Goal: Participate in discussion: Engage in conversation with other users on a specific topic

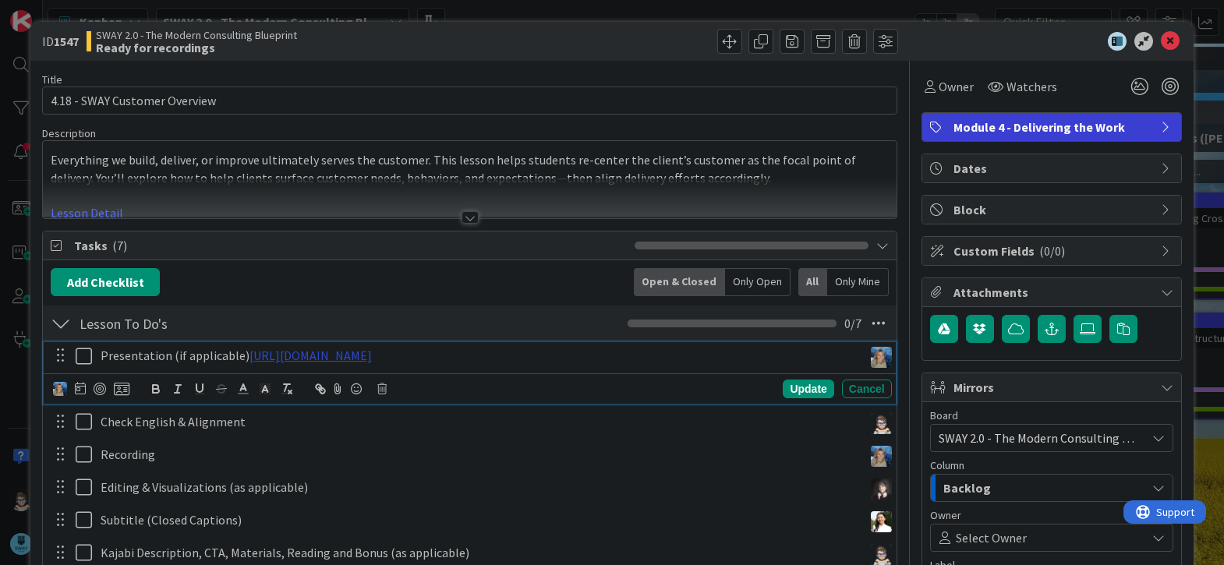
click at [372, 354] on link "https://gamma.app/docs/SWAY-Customer-Overview-uq138gyajpyzxs3" at bounding box center [310, 356] width 122 height 16
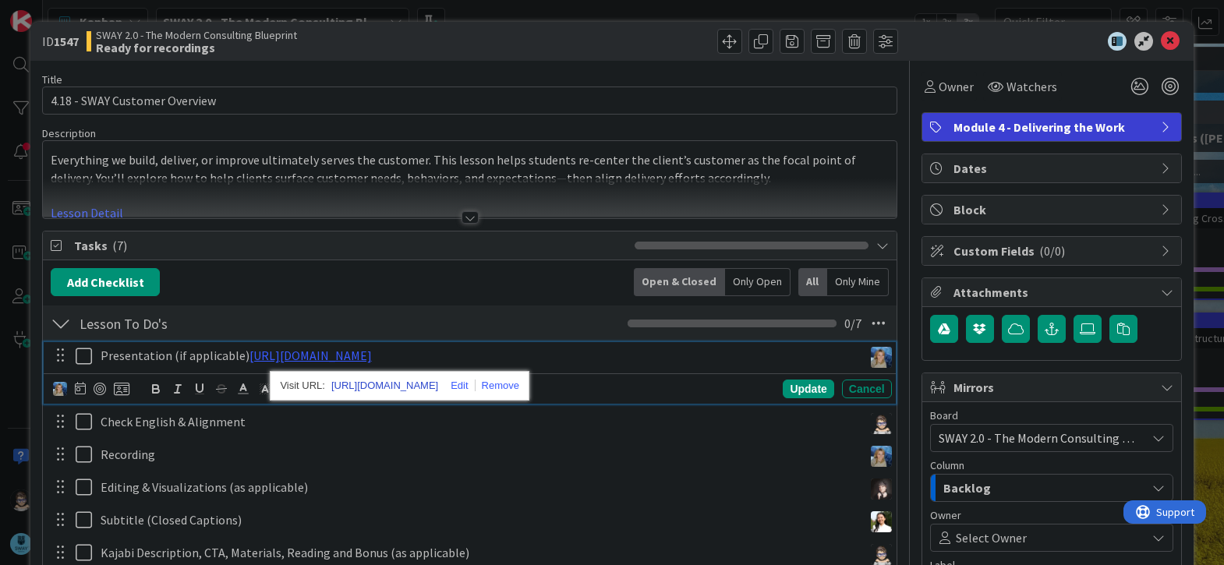
click at [438, 387] on link "https://gamma.app/docs/SWAY-Customer-Overview-uq138gyajpyzxs3" at bounding box center [384, 386] width 107 height 20
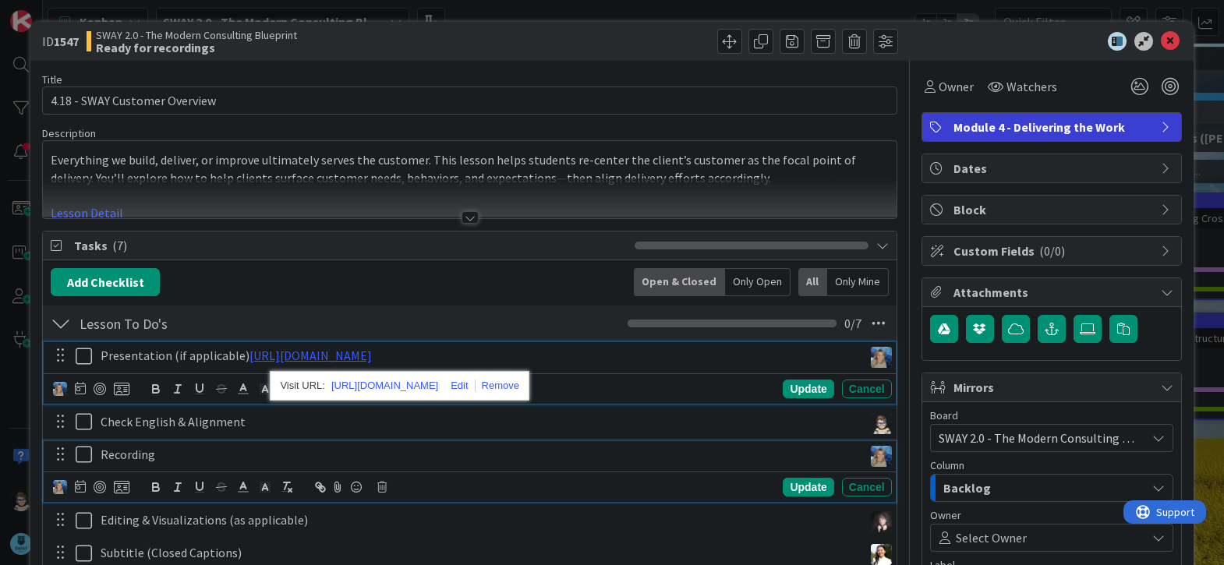
click at [382, 454] on p "Recording" at bounding box center [479, 455] width 756 height 18
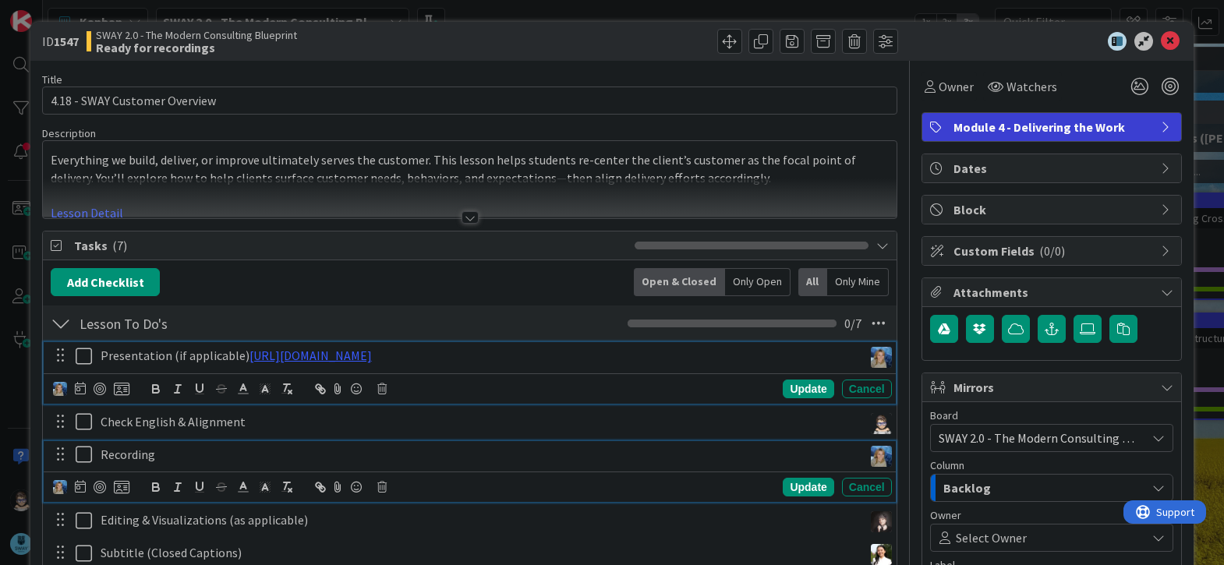
click at [81, 356] on icon at bounding box center [87, 356] width 23 height 19
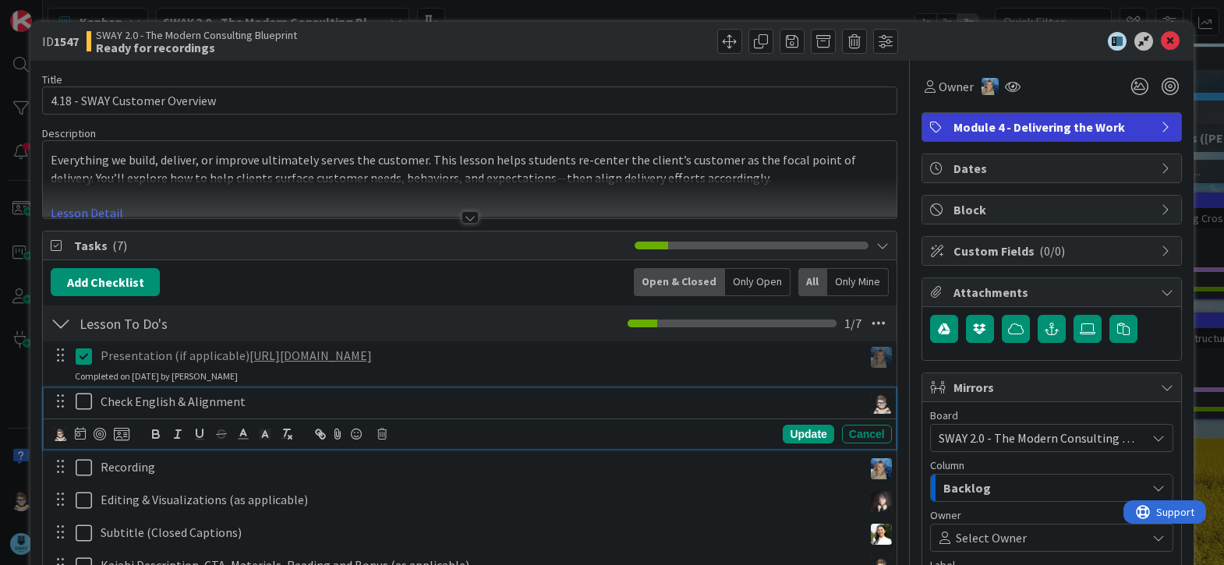
click at [83, 402] on icon at bounding box center [87, 401] width 23 height 19
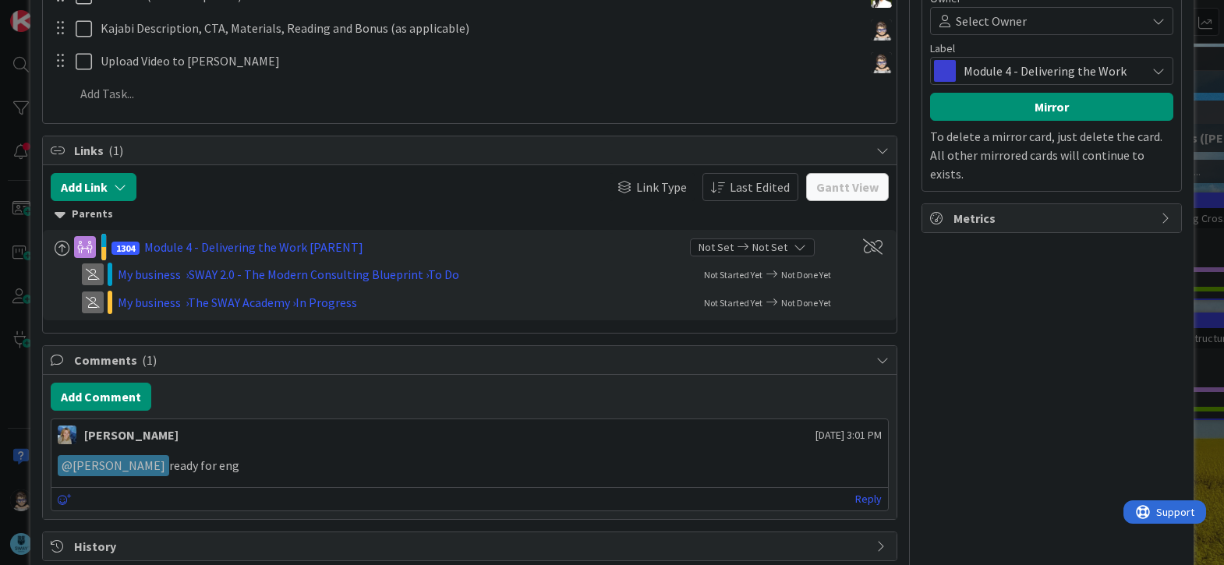
scroll to position [546, 0]
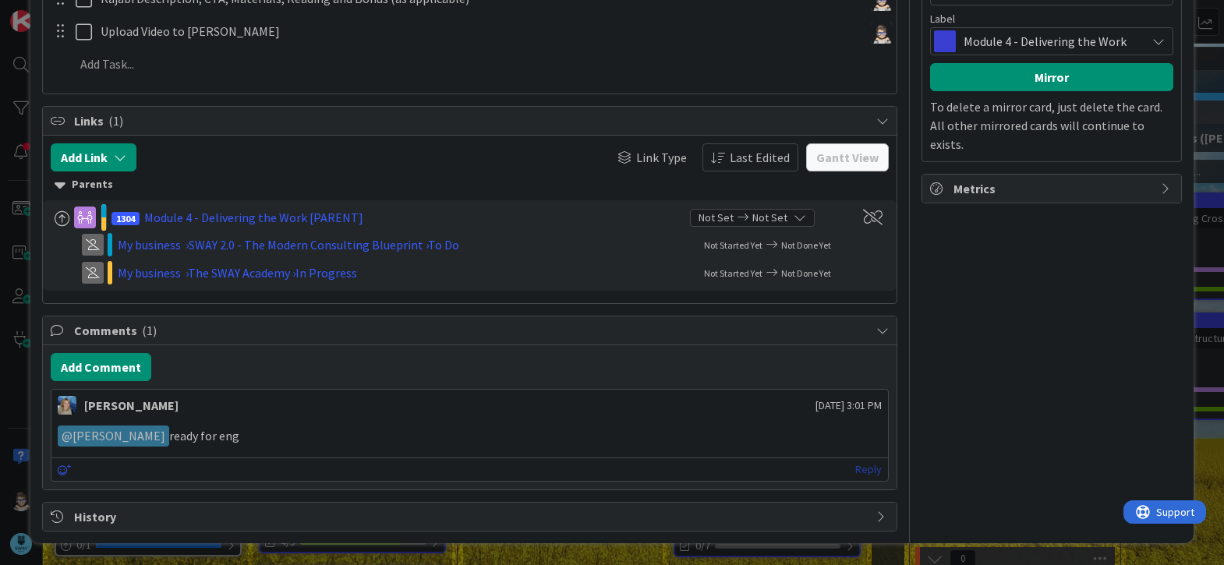
click at [855, 470] on link "Reply" at bounding box center [868, 469] width 27 height 19
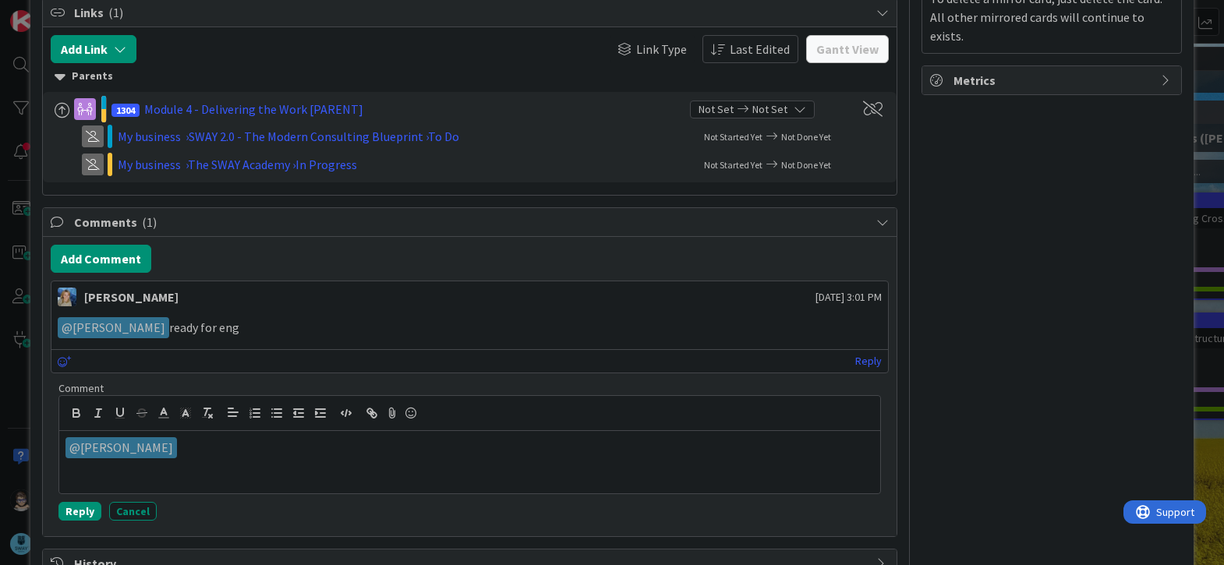
scroll to position [702, 0]
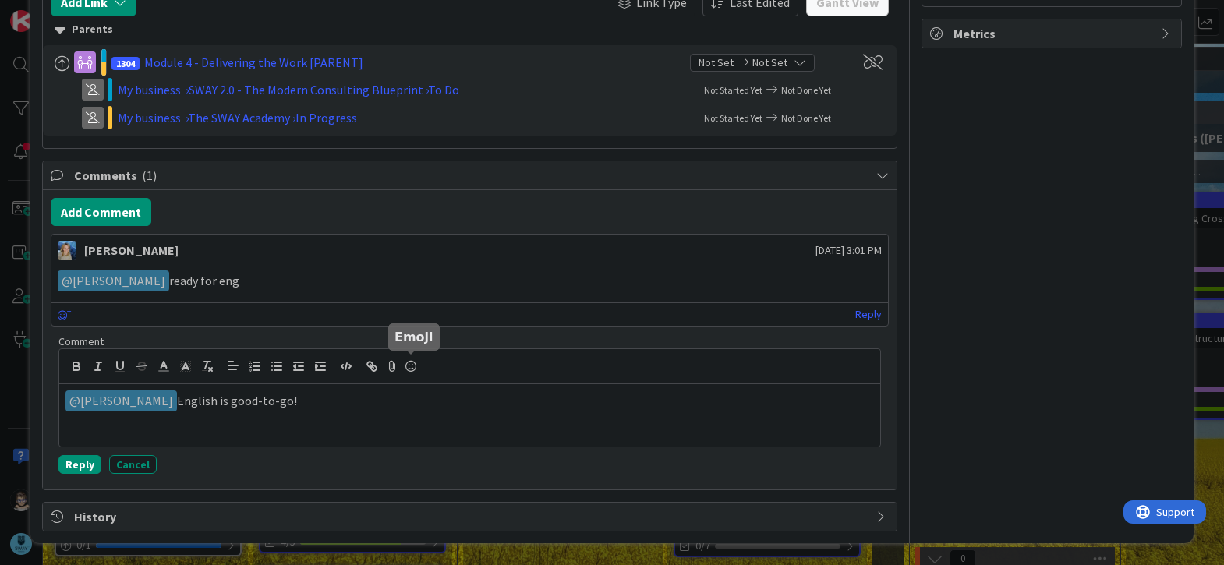
click at [408, 363] on icon at bounding box center [410, 366] width 19 height 22
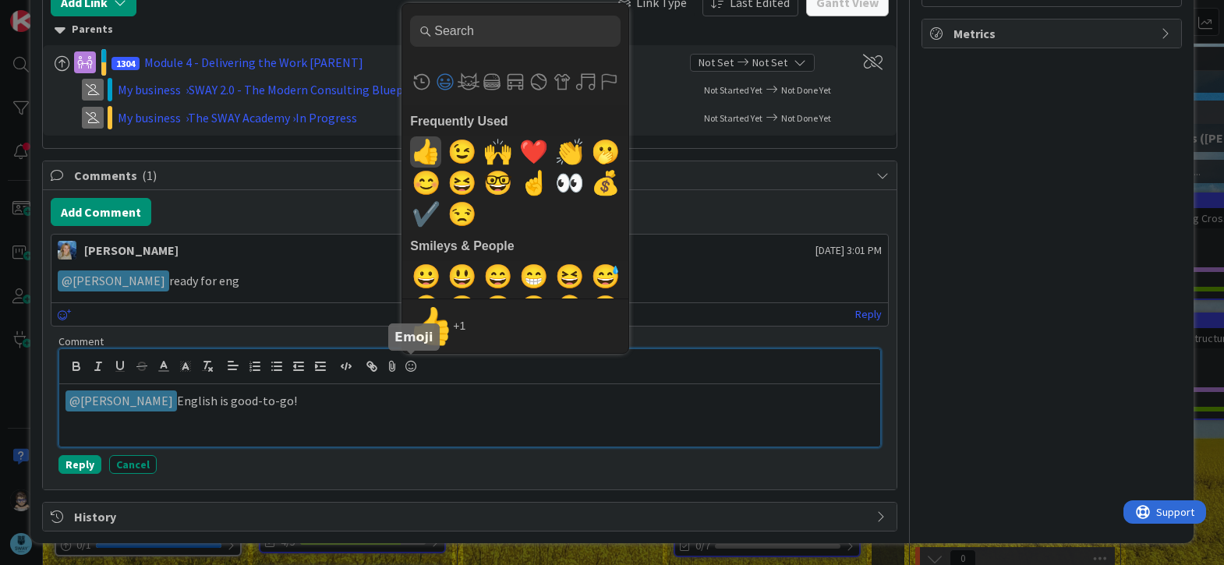
click at [419, 148] on span "👍" at bounding box center [426, 151] width 37 height 31
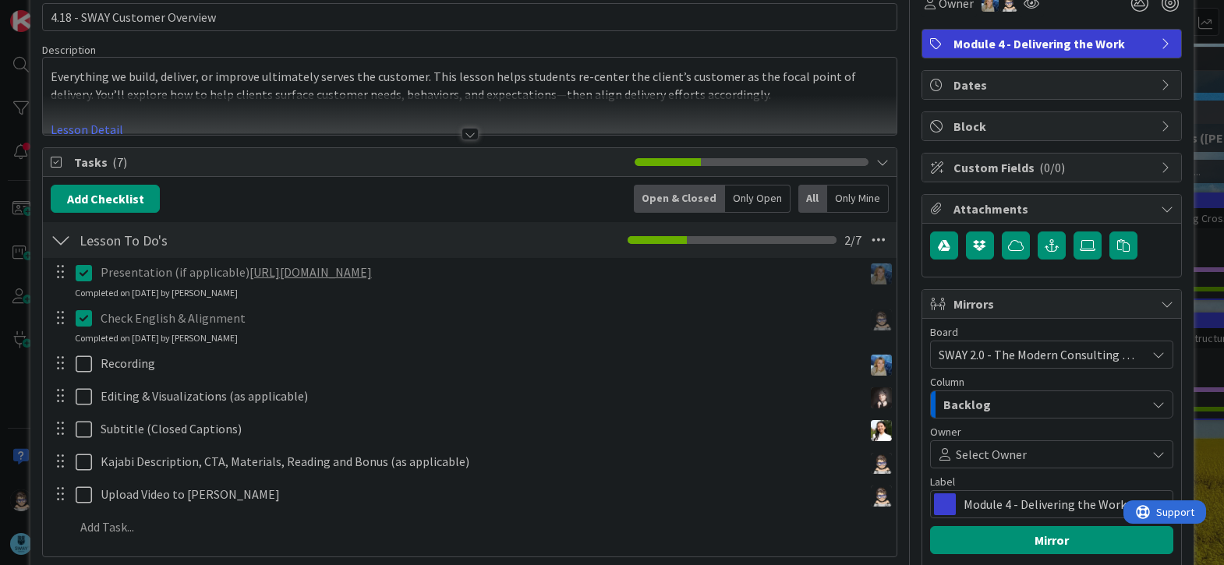
scroll to position [0, 0]
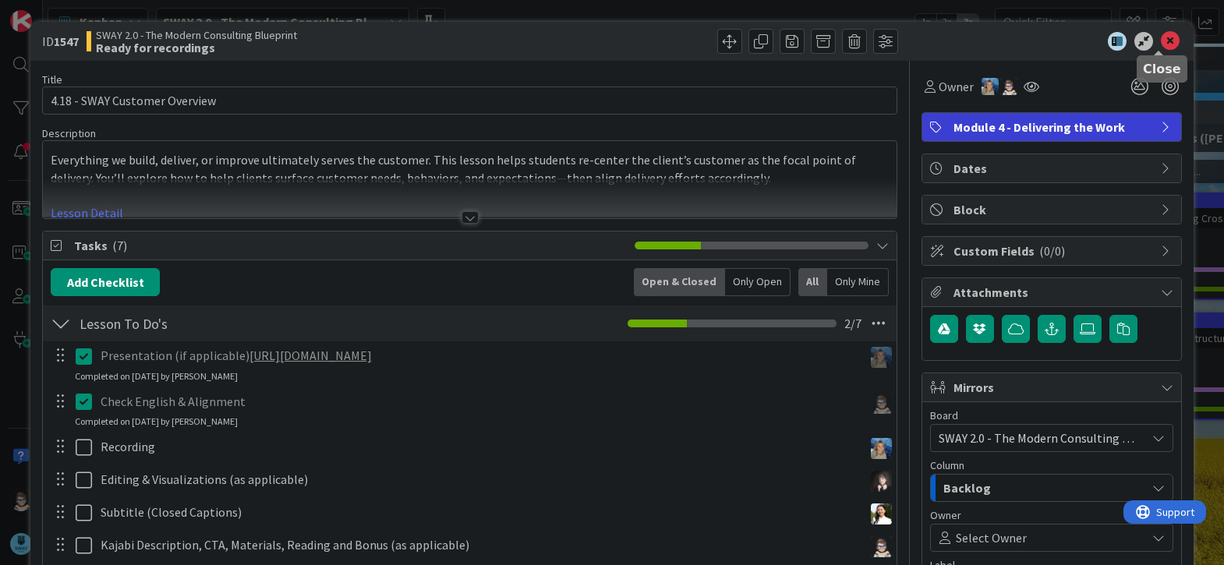
click at [1161, 40] on icon at bounding box center [1170, 41] width 19 height 19
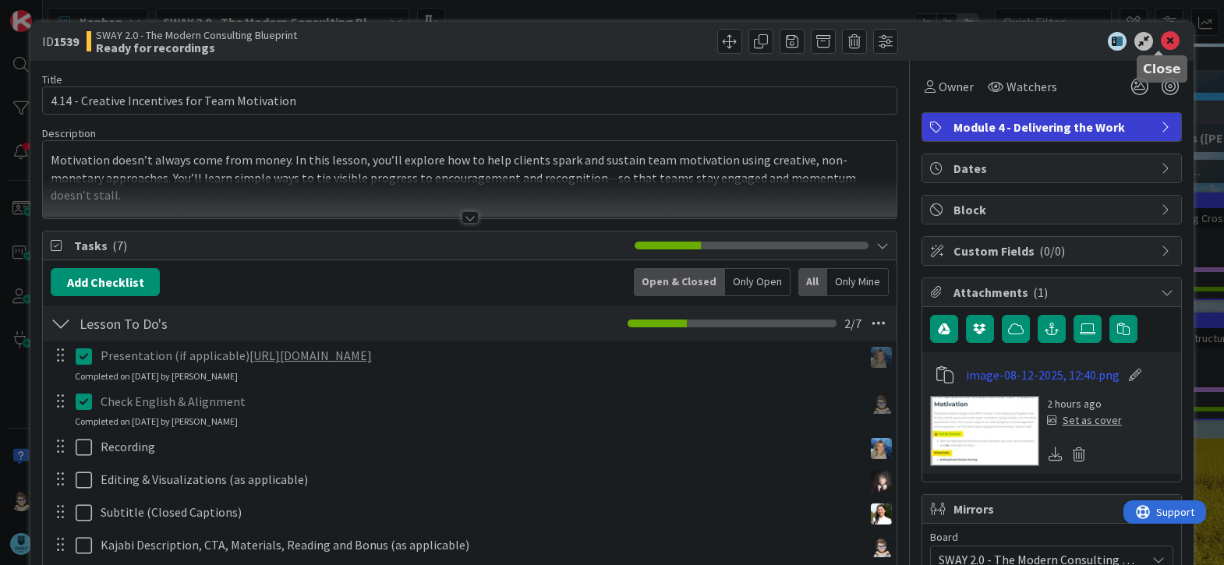
click at [1162, 40] on icon at bounding box center [1170, 41] width 19 height 19
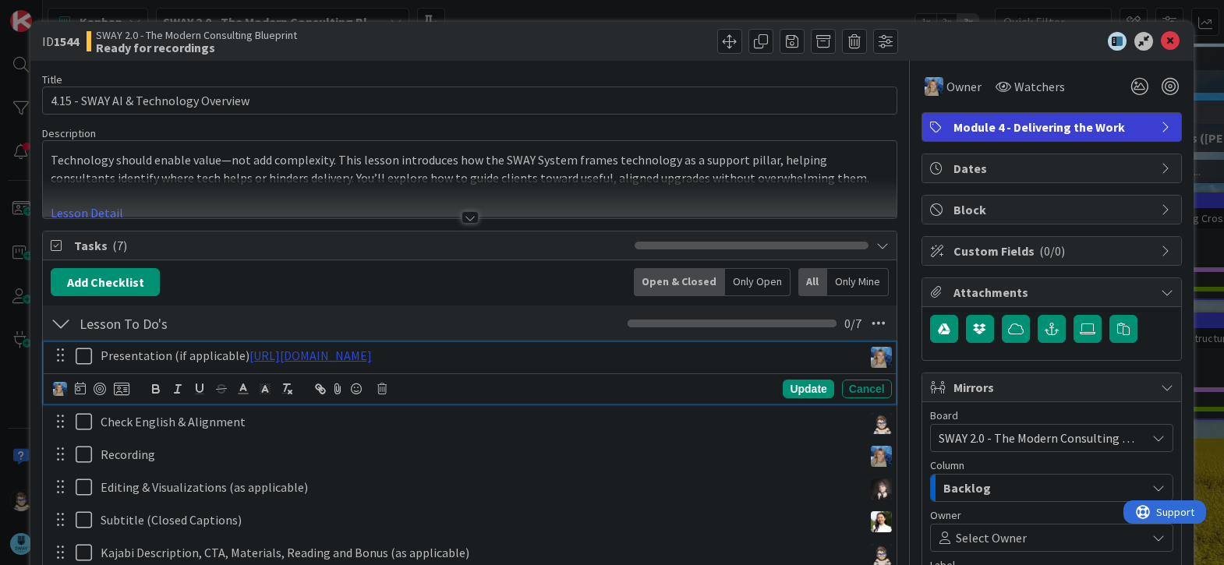
click at [372, 356] on link "[URL][DOMAIN_NAME]" at bounding box center [310, 356] width 122 height 16
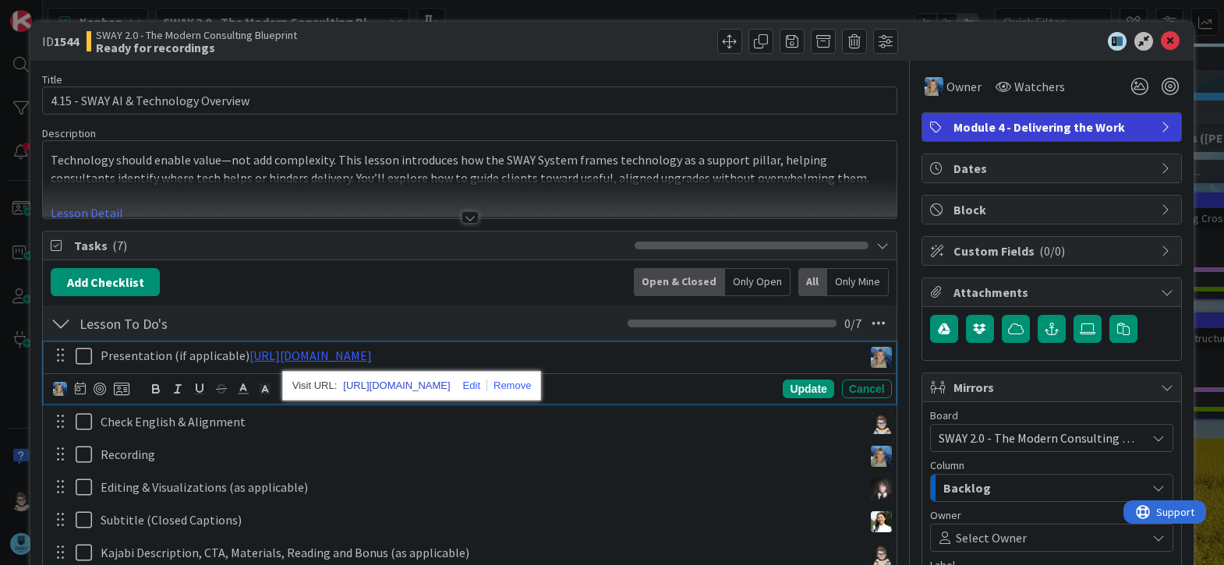
click at [450, 382] on link "[URL][DOMAIN_NAME]" at bounding box center [396, 386] width 107 height 20
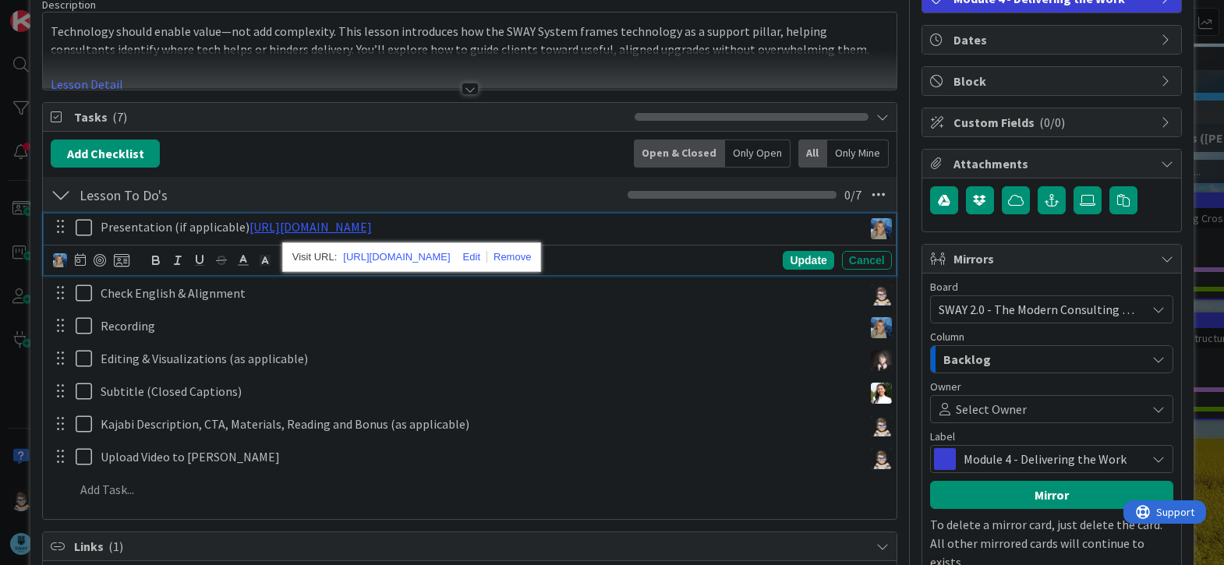
scroll to position [128, 0]
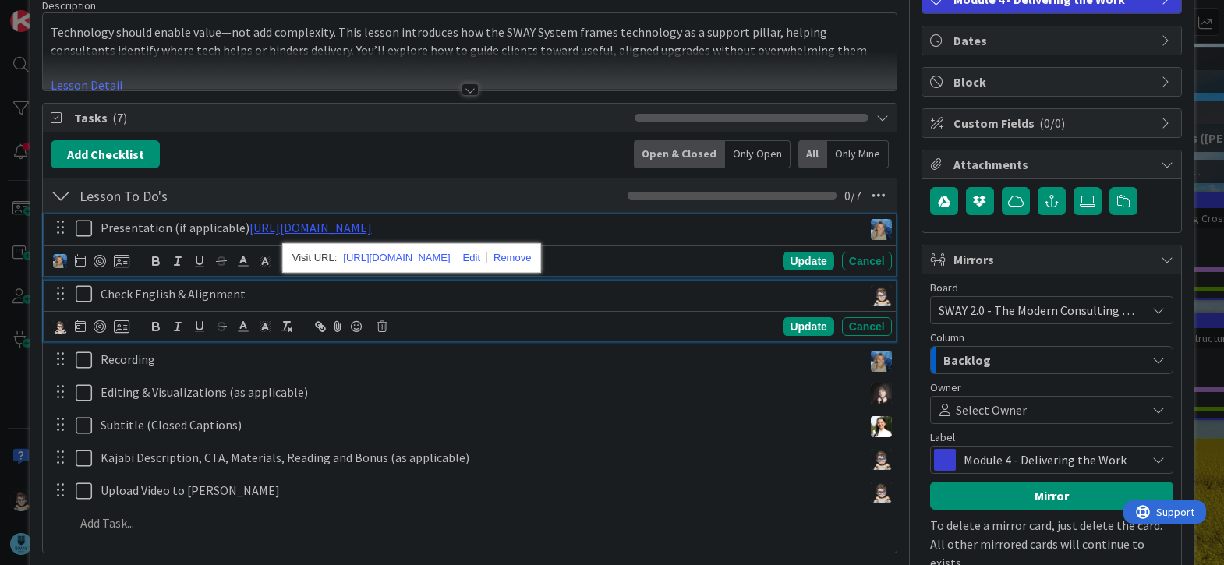
click at [77, 299] on icon at bounding box center [87, 294] width 23 height 19
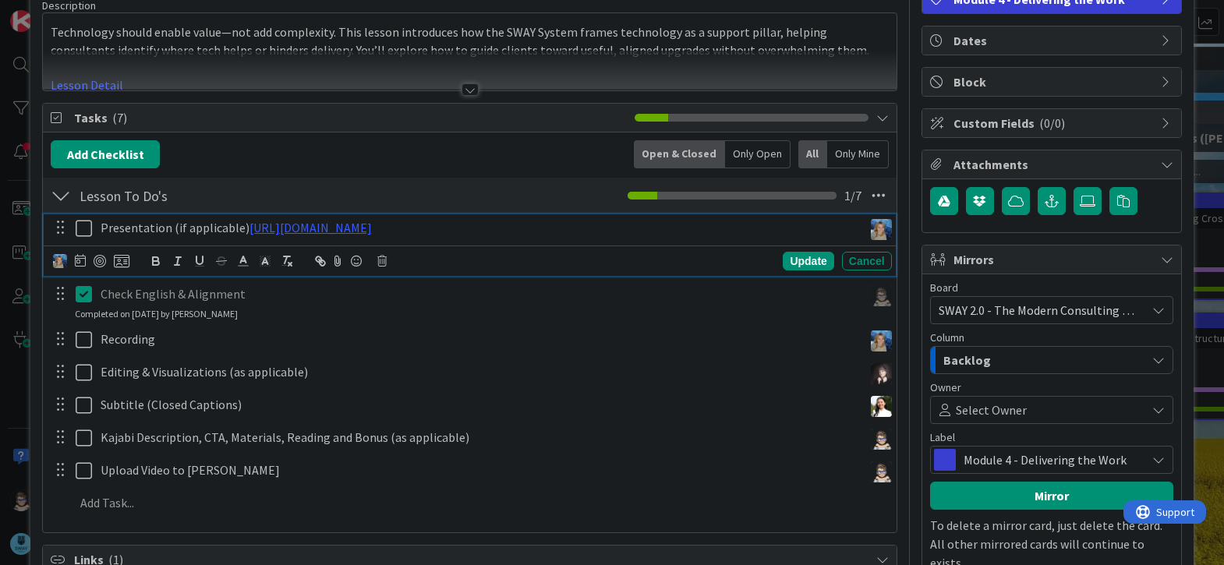
click at [89, 233] on icon at bounding box center [87, 228] width 23 height 19
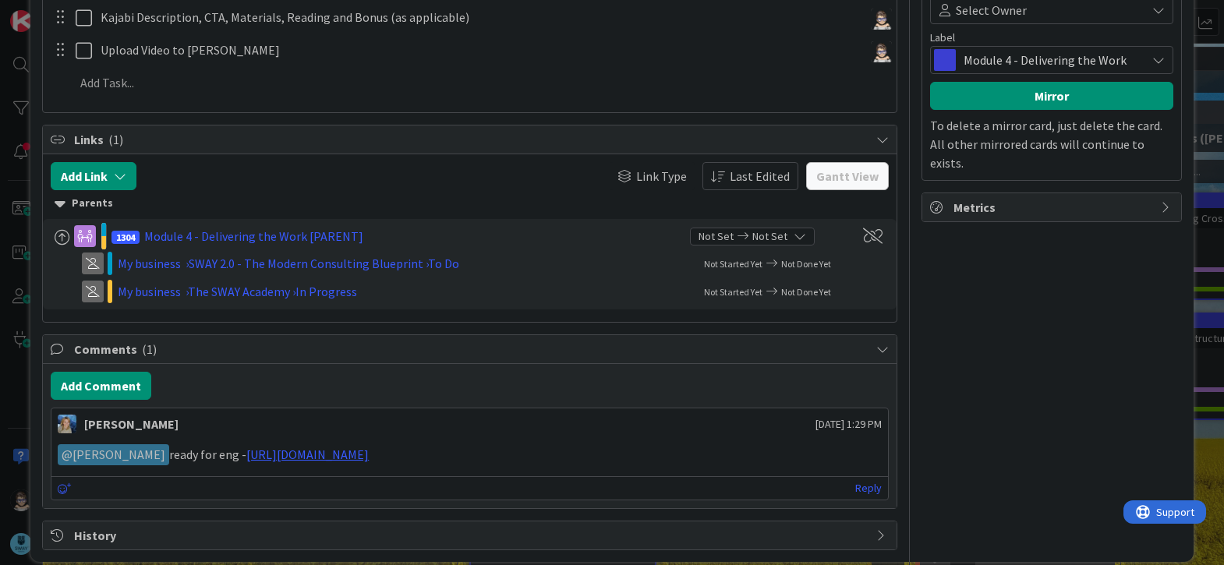
scroll to position [546, 0]
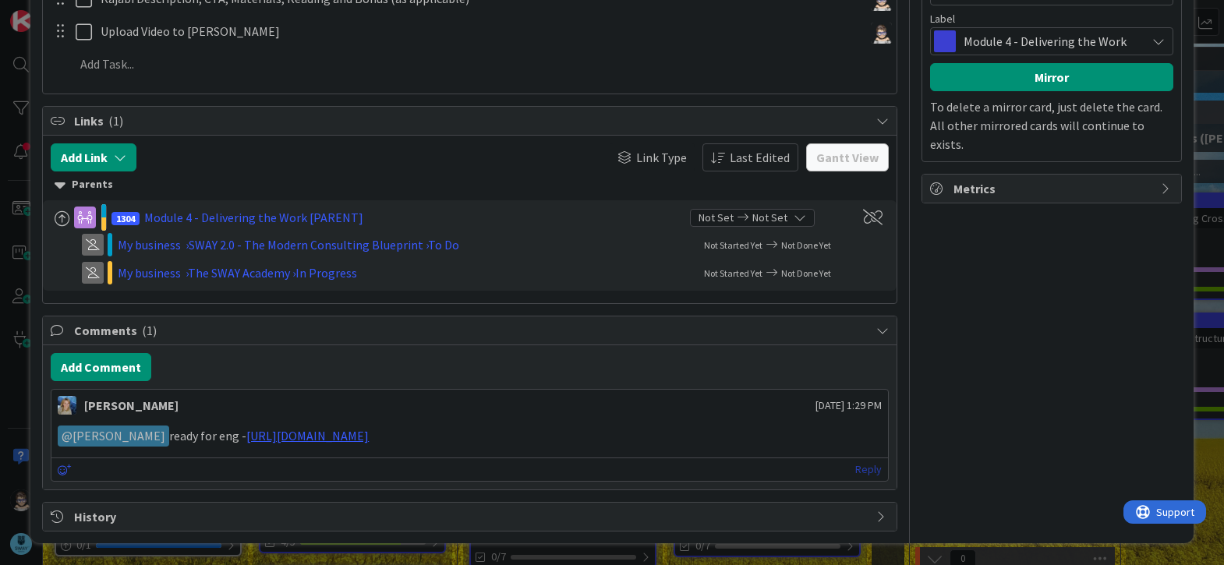
click at [860, 471] on link "Reply" at bounding box center [868, 469] width 27 height 19
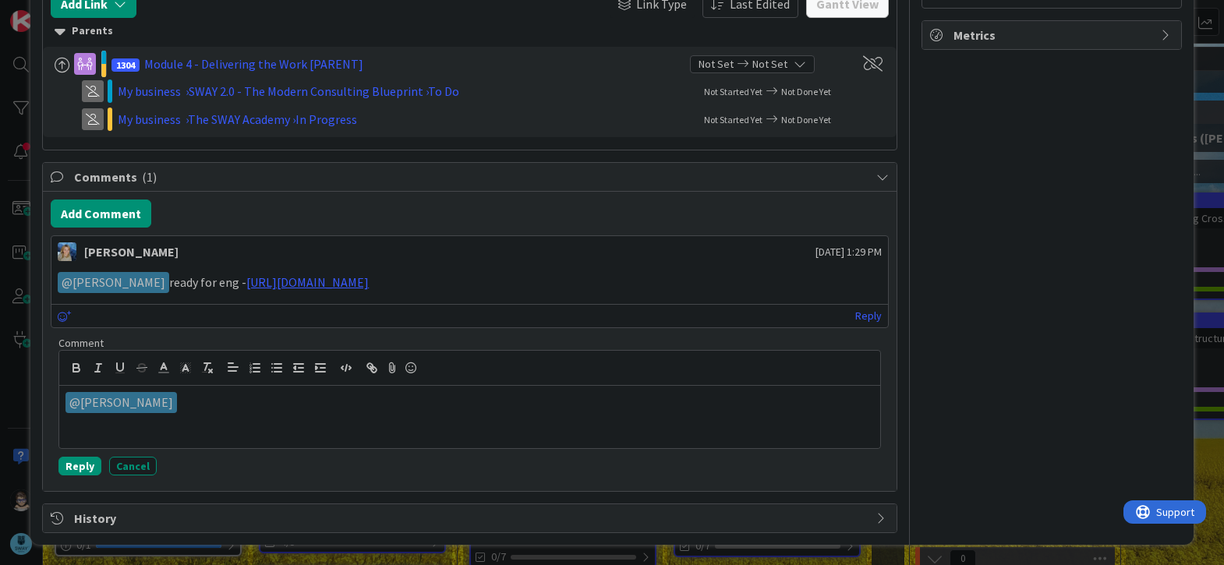
scroll to position [702, 0]
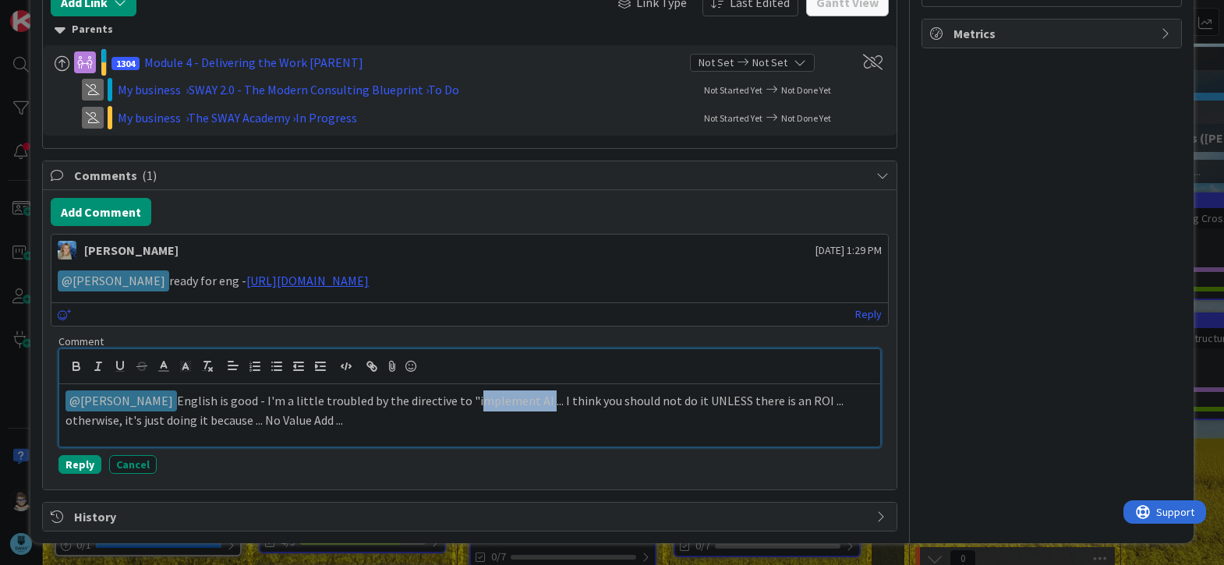
click at [508, 403] on p "﻿ @ Marina Alex ﻿ English is good - I'm a little troubled by the directive to "…" at bounding box center [469, 410] width 808 height 38
click at [389, 426] on p "﻿ @ Marina Alex ﻿ English is good - I'm a little troubled by the directive to "…" at bounding box center [469, 410] width 808 height 38
click at [443, 423] on p "﻿ @ Marina Alex ﻿ English is good - I'm a little troubled by the directive to "…" at bounding box center [469, 410] width 808 height 38
click at [83, 466] on button "Reply" at bounding box center [79, 464] width 43 height 19
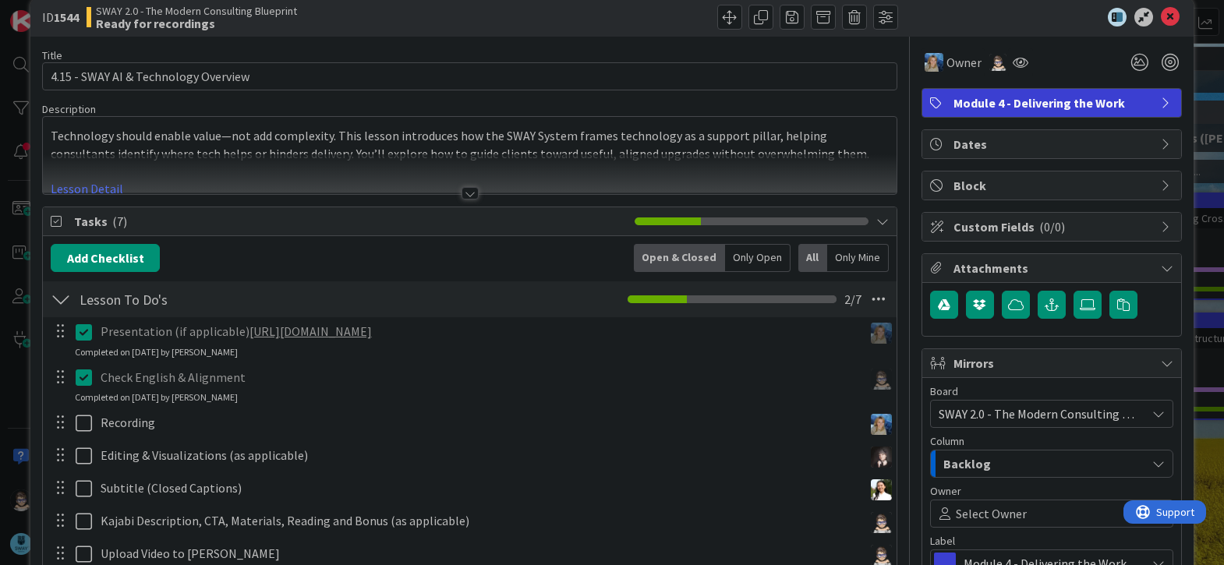
scroll to position [0, 0]
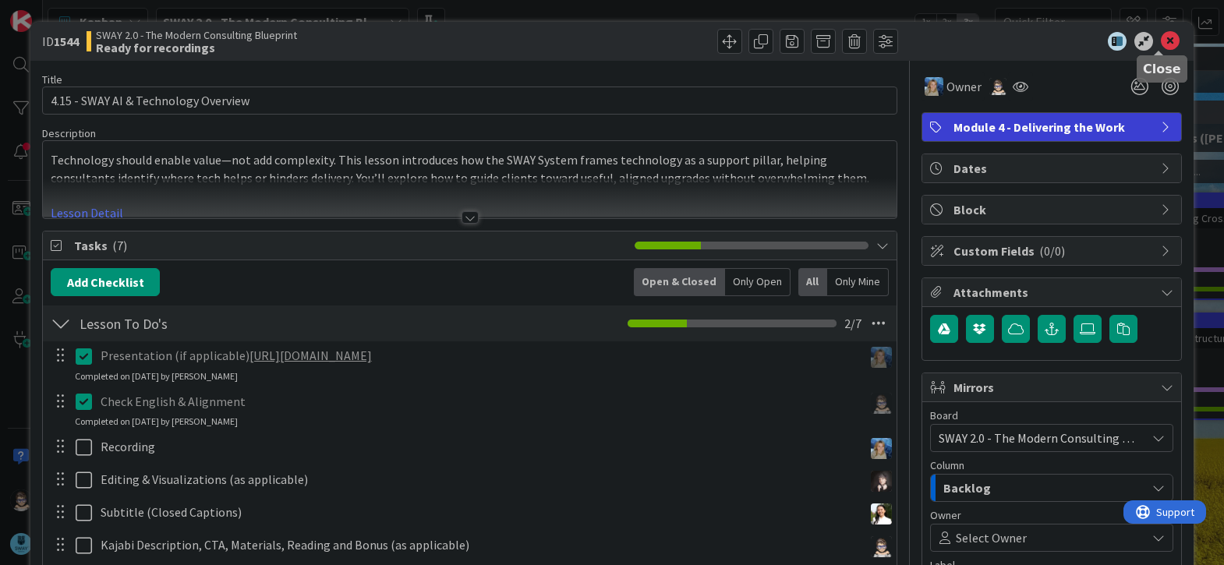
click at [1161, 45] on icon at bounding box center [1170, 41] width 19 height 19
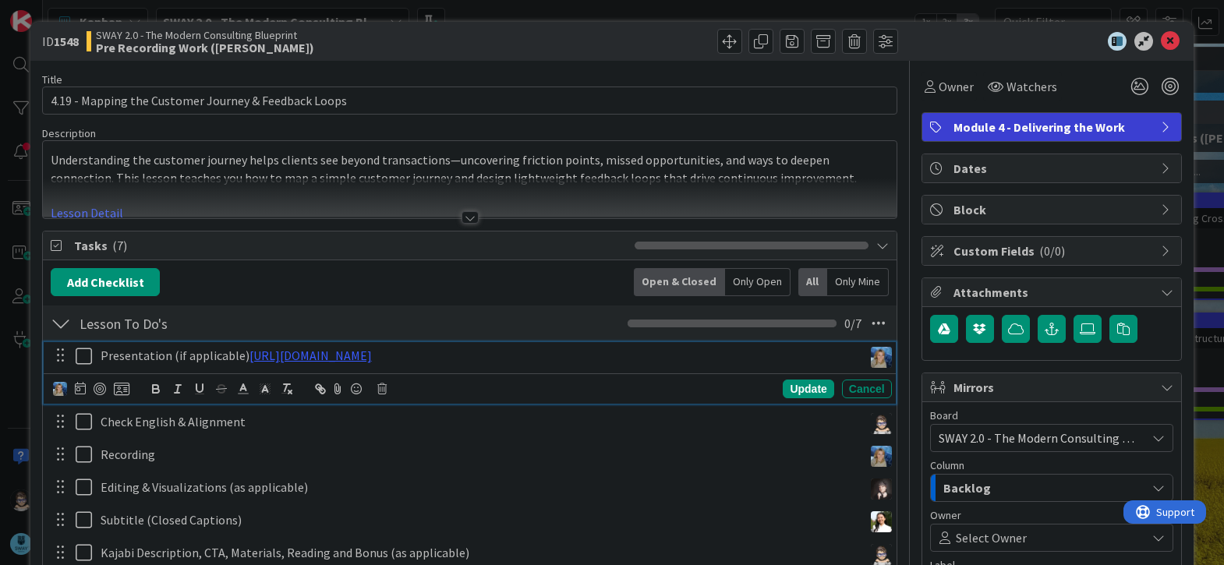
click at [86, 359] on icon at bounding box center [87, 356] width 23 height 19
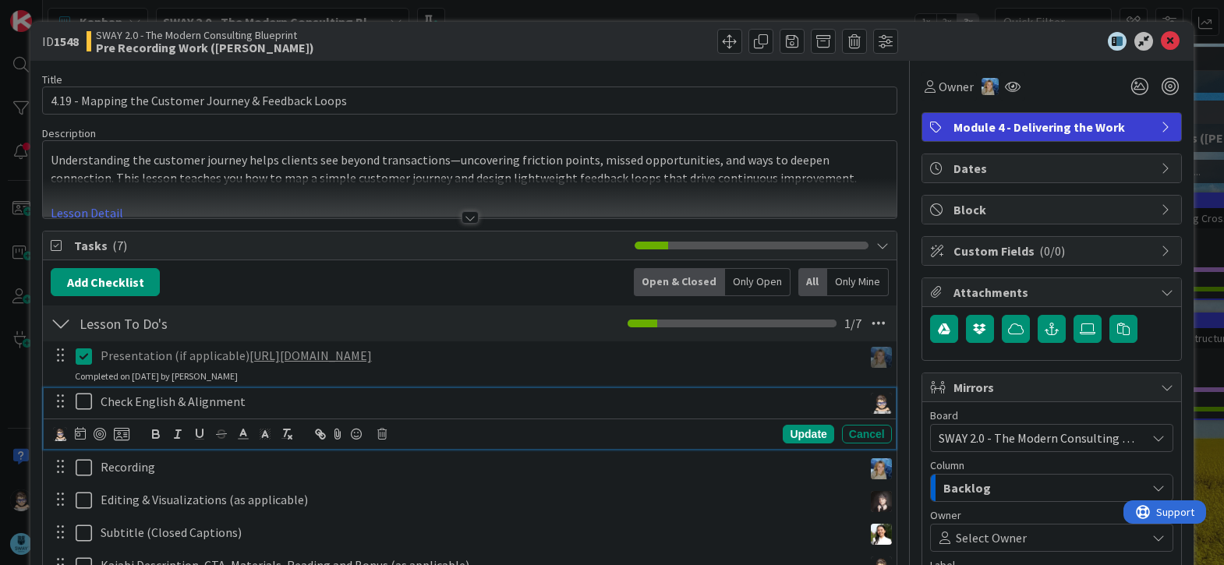
click at [84, 399] on icon at bounding box center [87, 401] width 23 height 19
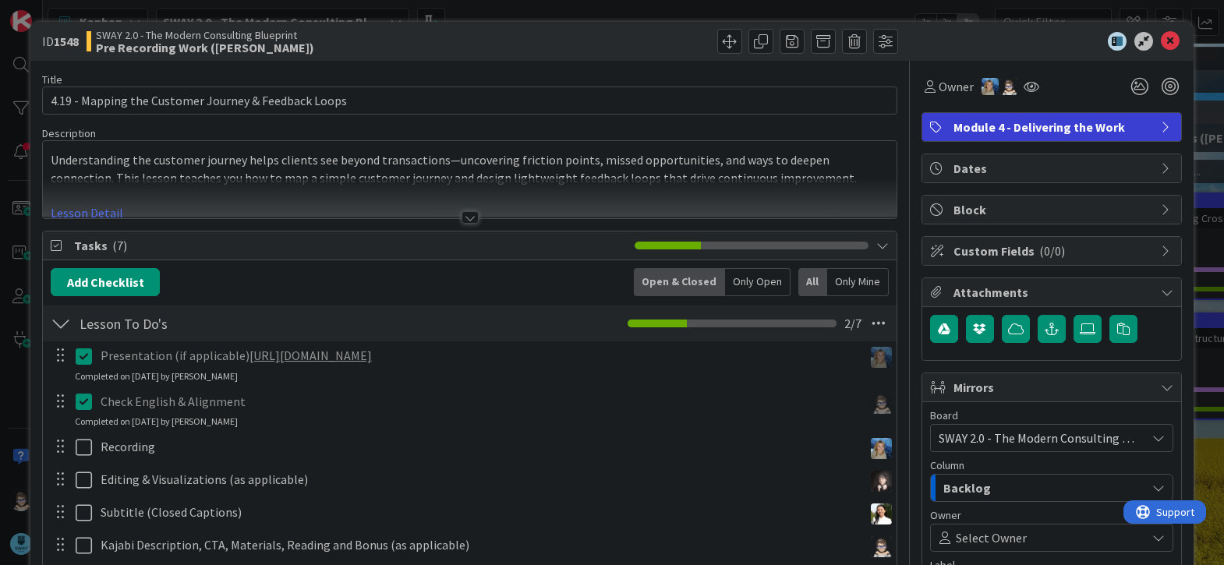
click at [84, 406] on icon at bounding box center [87, 401] width 23 height 19
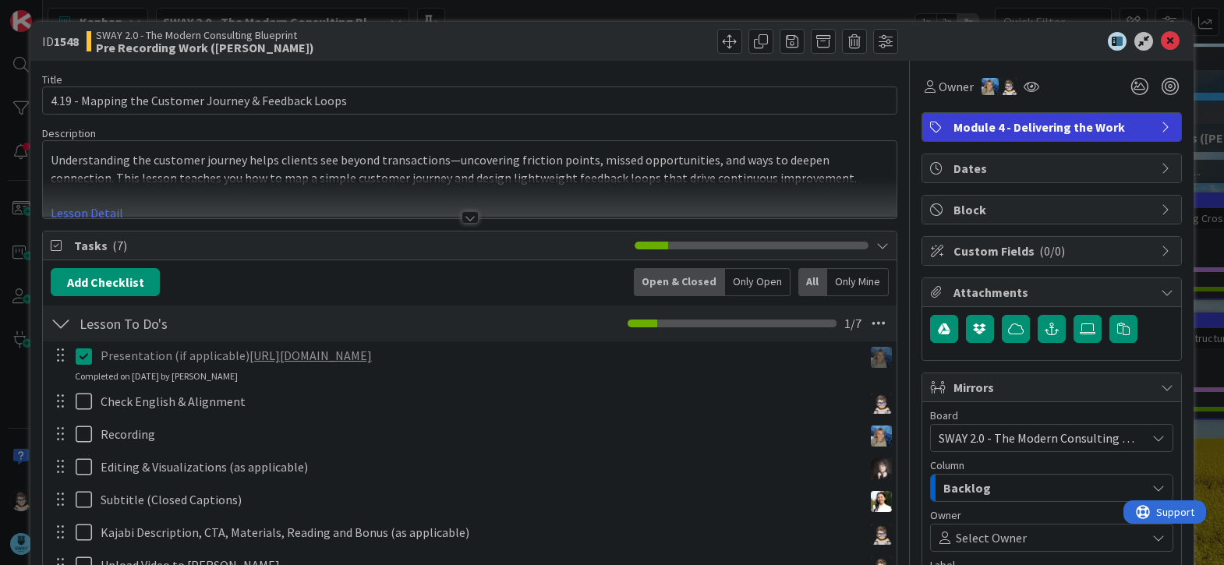
click at [83, 361] on icon at bounding box center [87, 356] width 23 height 19
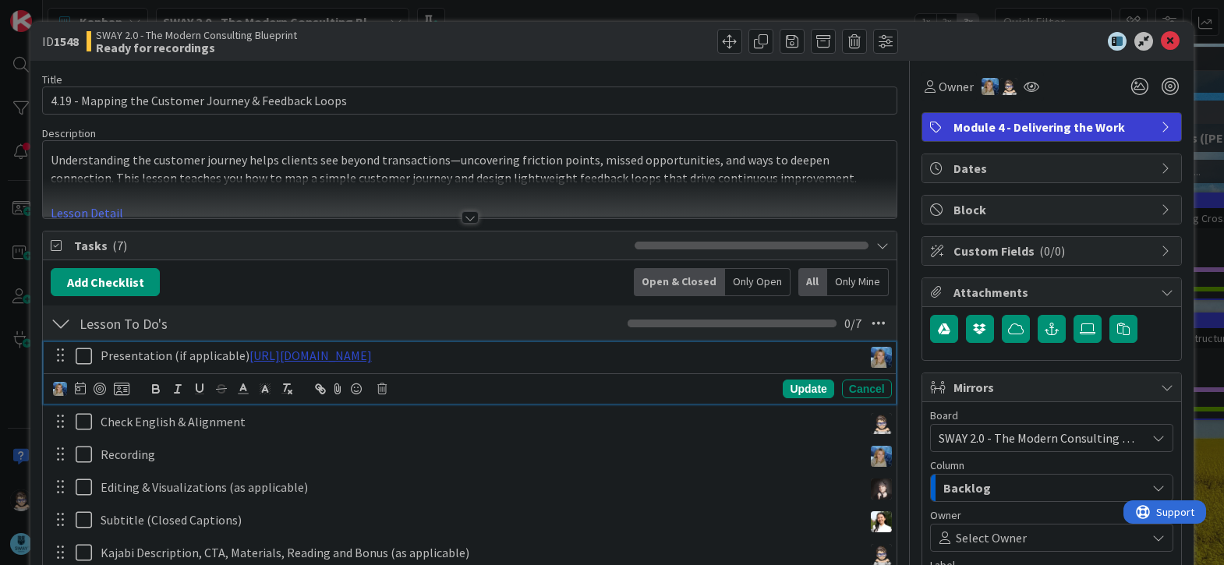
click at [372, 352] on link "https://gamma.app/docs/Mapping-the-Customer-Journey-Feedback-Loops-wbd9ev9tzi4n…" at bounding box center [310, 356] width 122 height 16
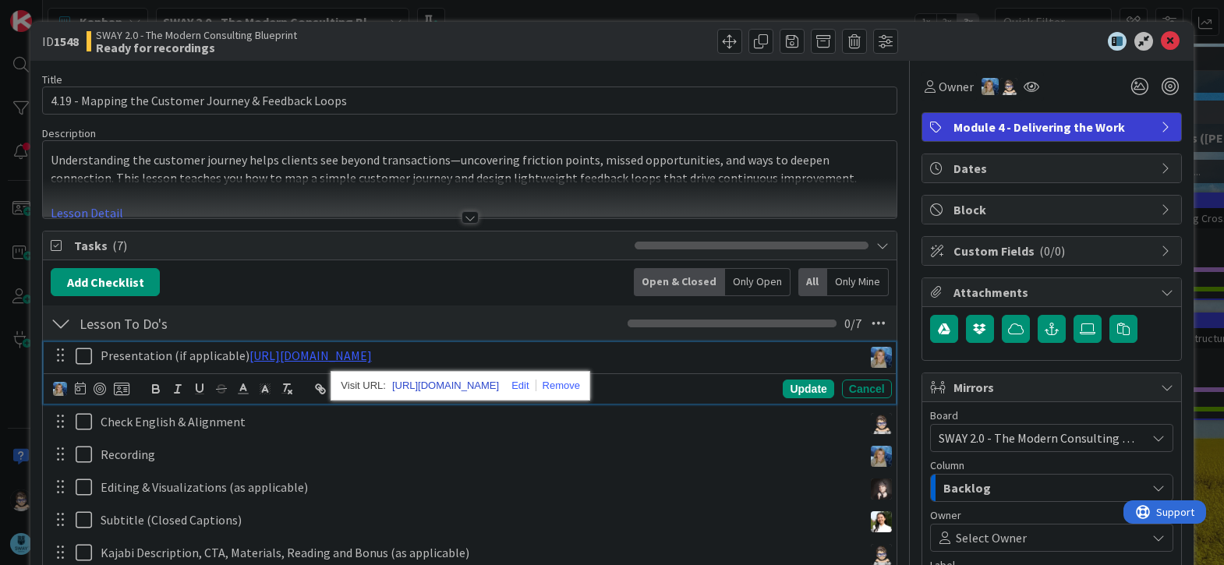
click at [491, 384] on link "https://gamma.app/docs/Mapping-the-Customer-Journey-Feedback-Loops-wbd9ev9tzi4n…" at bounding box center [445, 386] width 107 height 20
click at [79, 358] on icon at bounding box center [87, 356] width 23 height 19
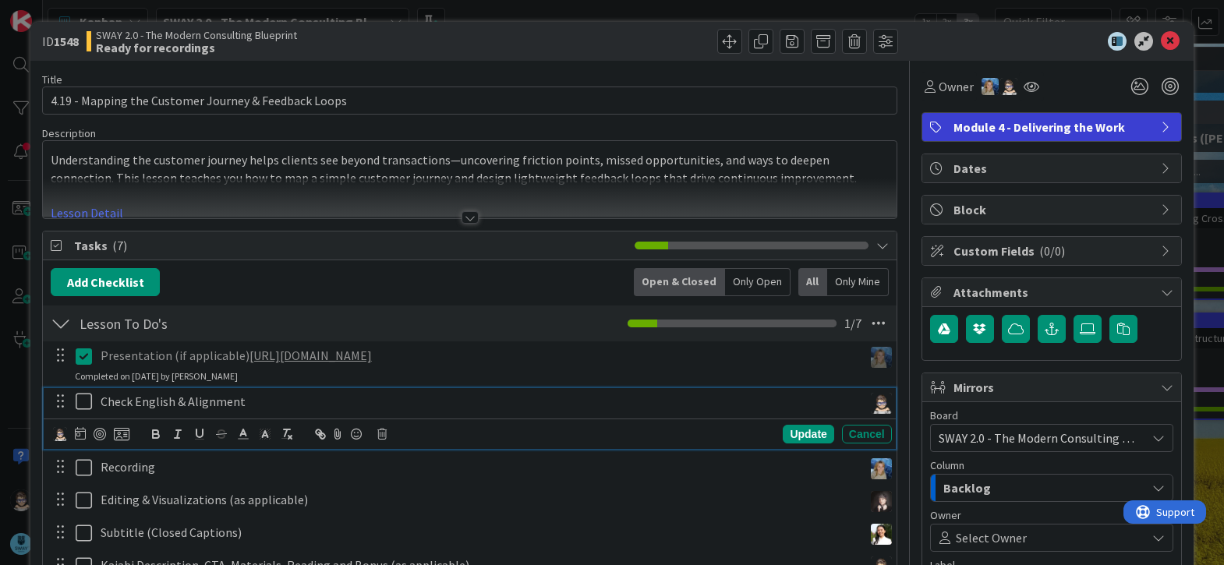
click at [84, 405] on icon at bounding box center [87, 401] width 23 height 19
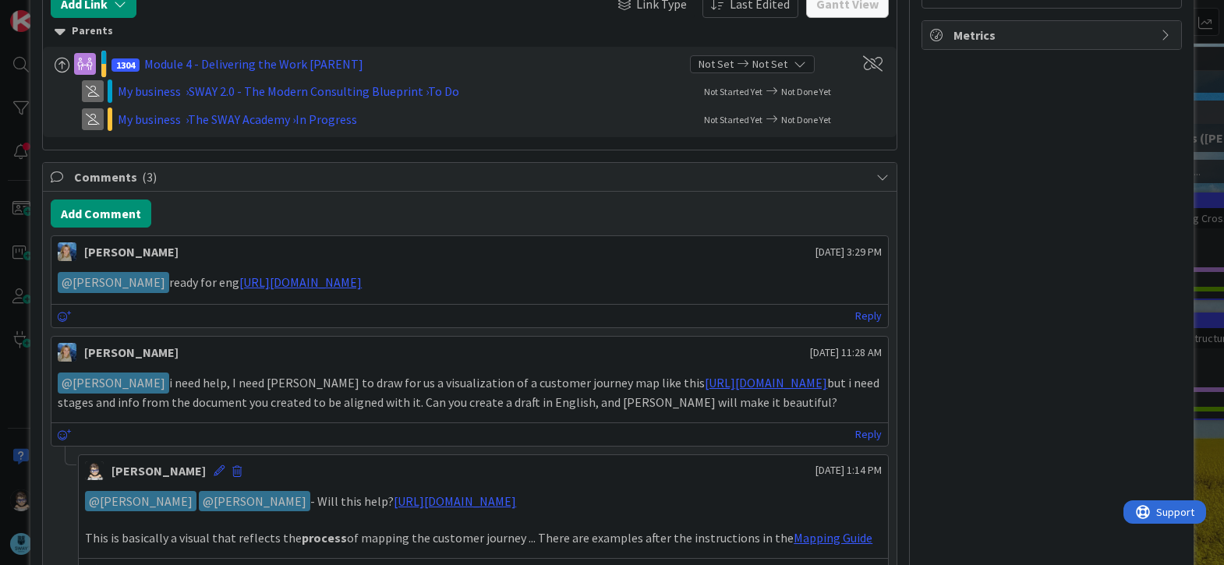
scroll to position [701, 0]
click at [855, 317] on link "Reply" at bounding box center [868, 315] width 27 height 19
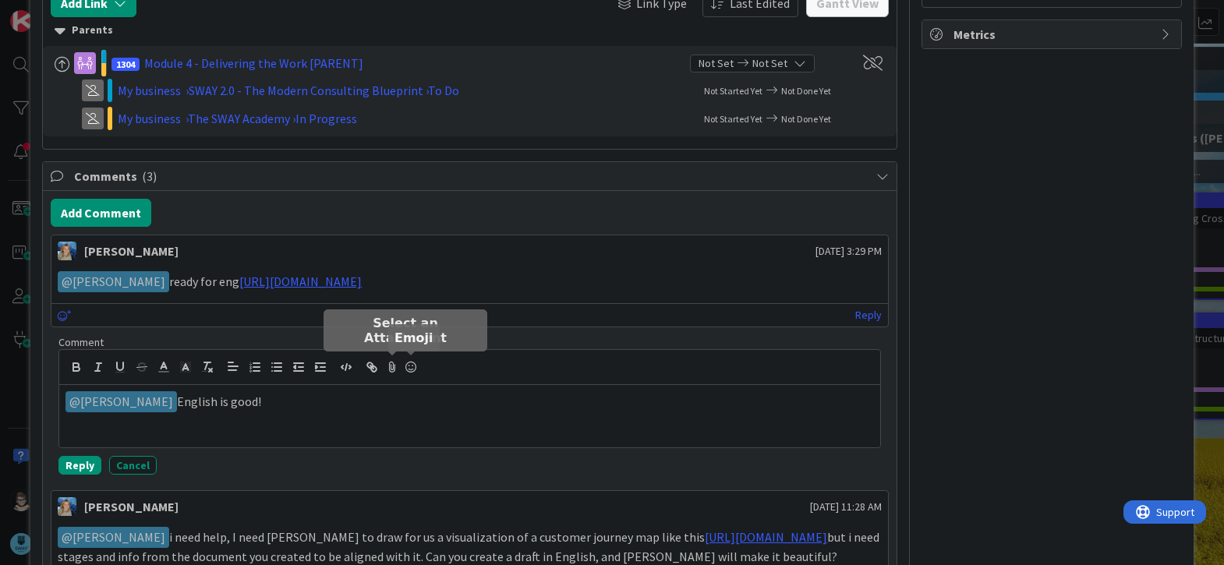
click at [409, 365] on icon at bounding box center [410, 367] width 19 height 22
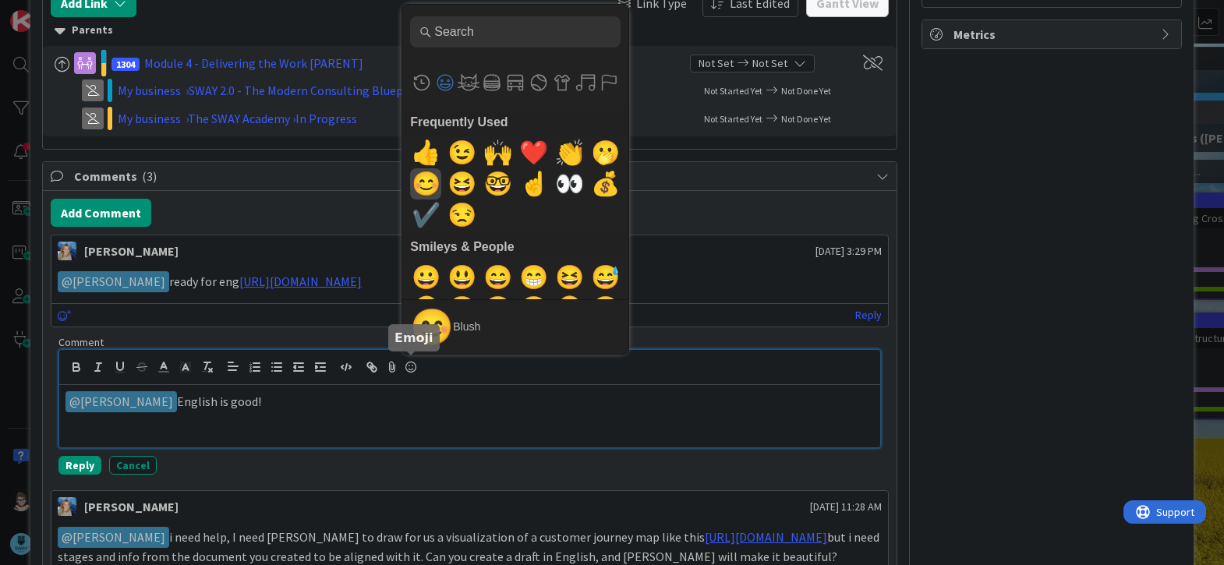
click at [426, 190] on span "😊" at bounding box center [426, 183] width 37 height 31
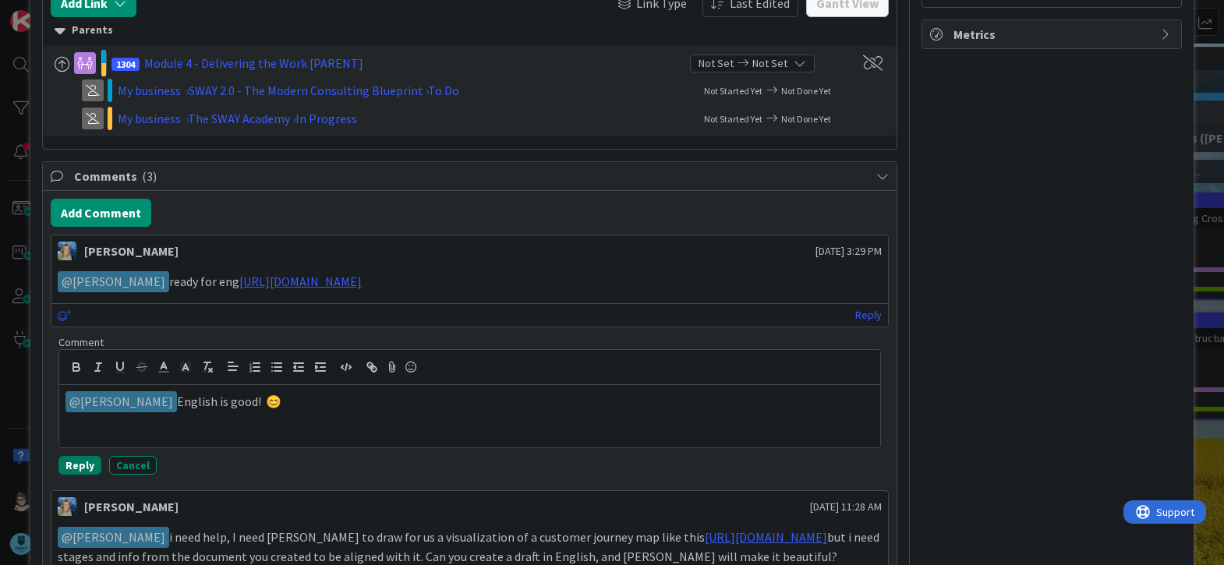
click at [75, 468] on button "Reply" at bounding box center [79, 465] width 43 height 19
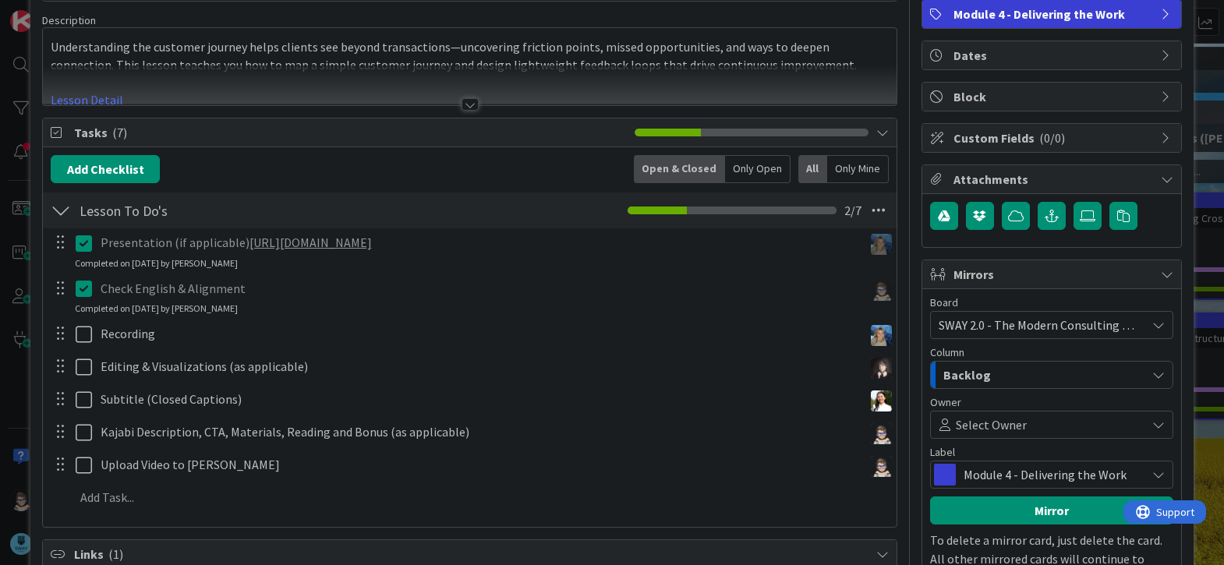
scroll to position [0, 0]
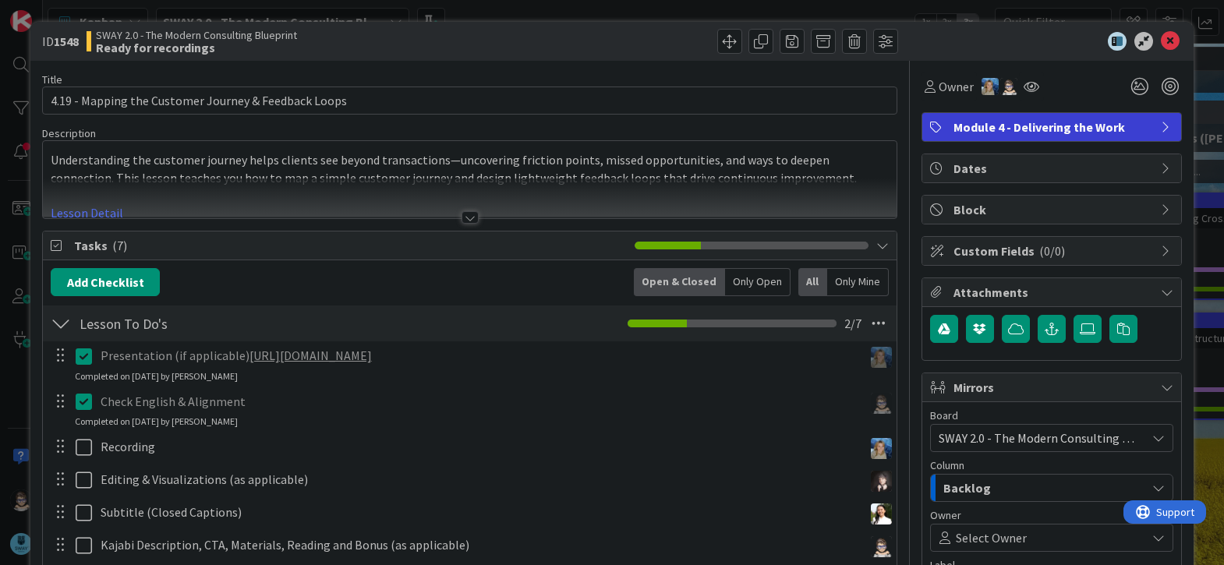
click at [1163, 43] on icon at bounding box center [1170, 41] width 19 height 19
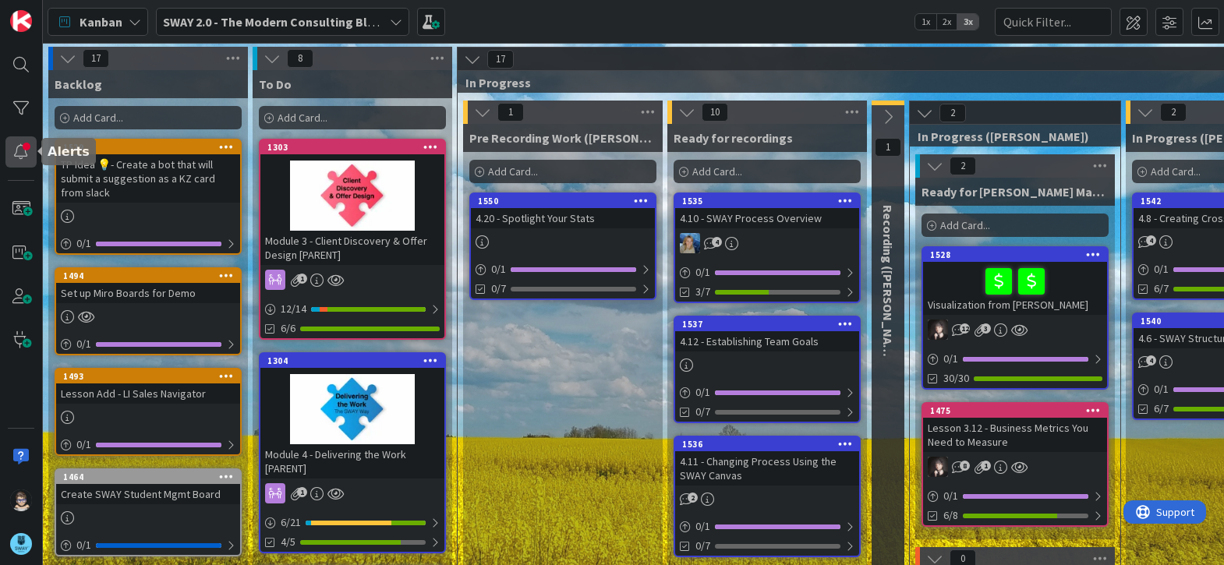
click at [20, 151] on div at bounding box center [20, 151] width 31 height 31
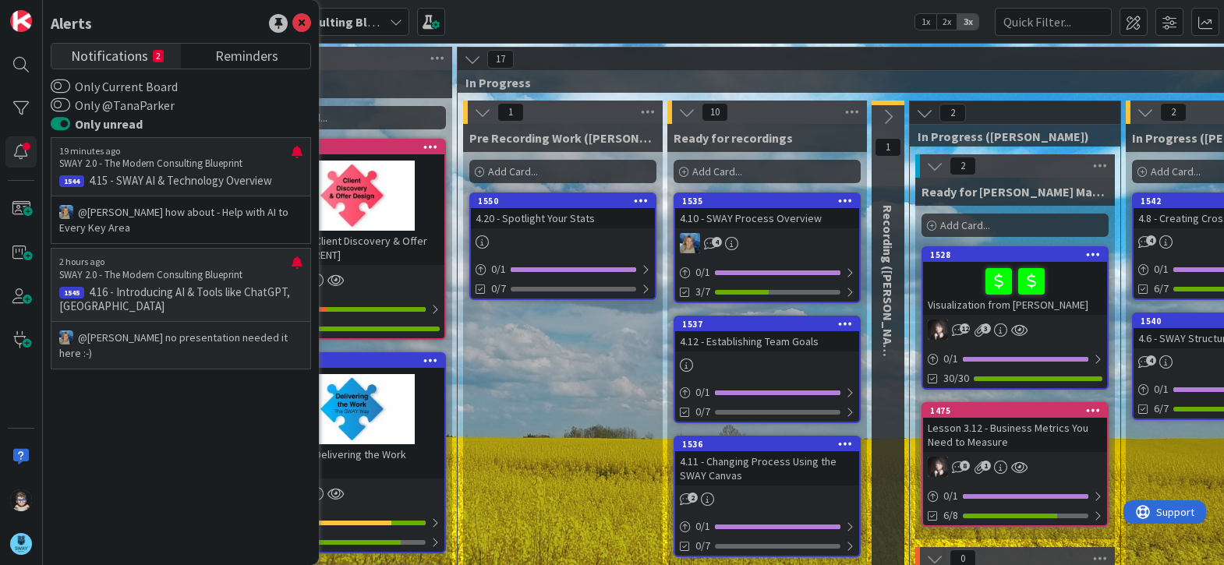
click at [247, 291] on p "4.16 - Introducing AI & Tools like ChatGPT, [GEOGRAPHIC_DATA]" at bounding box center [180, 299] width 243 height 28
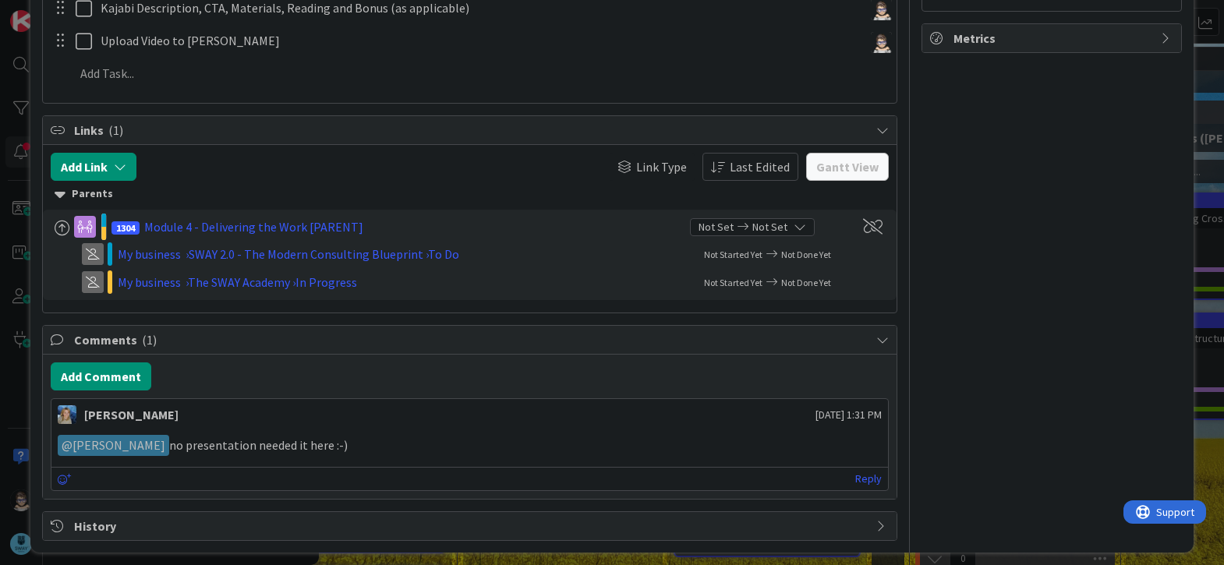
scroll to position [521, 0]
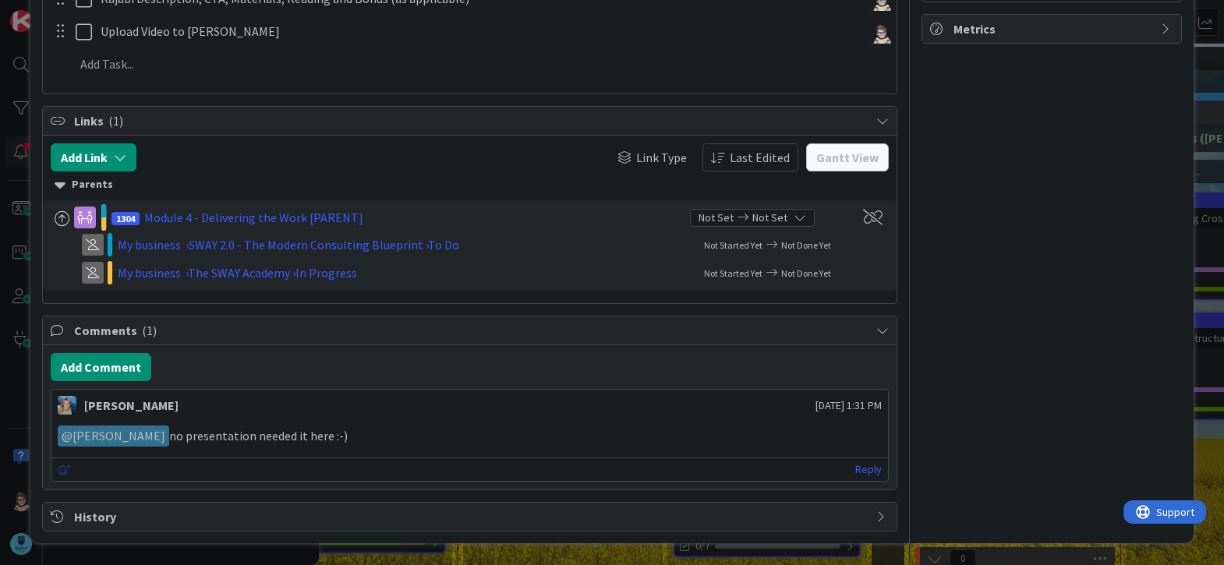
click at [61, 469] on icon at bounding box center [65, 470] width 14 height 11
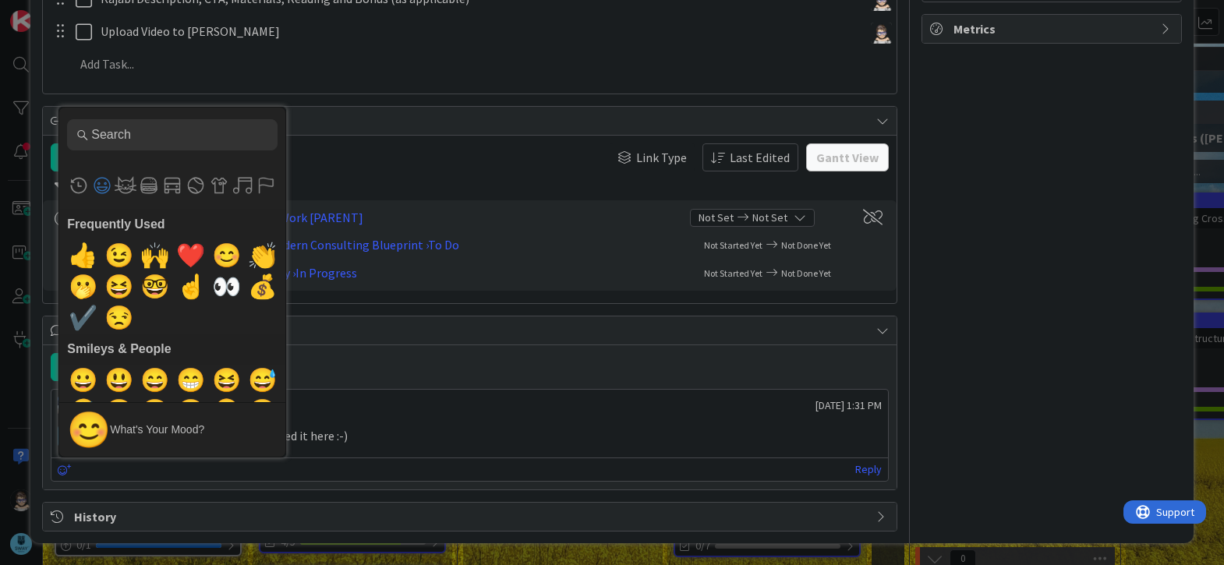
click at [210, 142] on input "Type to search for an emoji" at bounding box center [172, 134] width 210 height 31
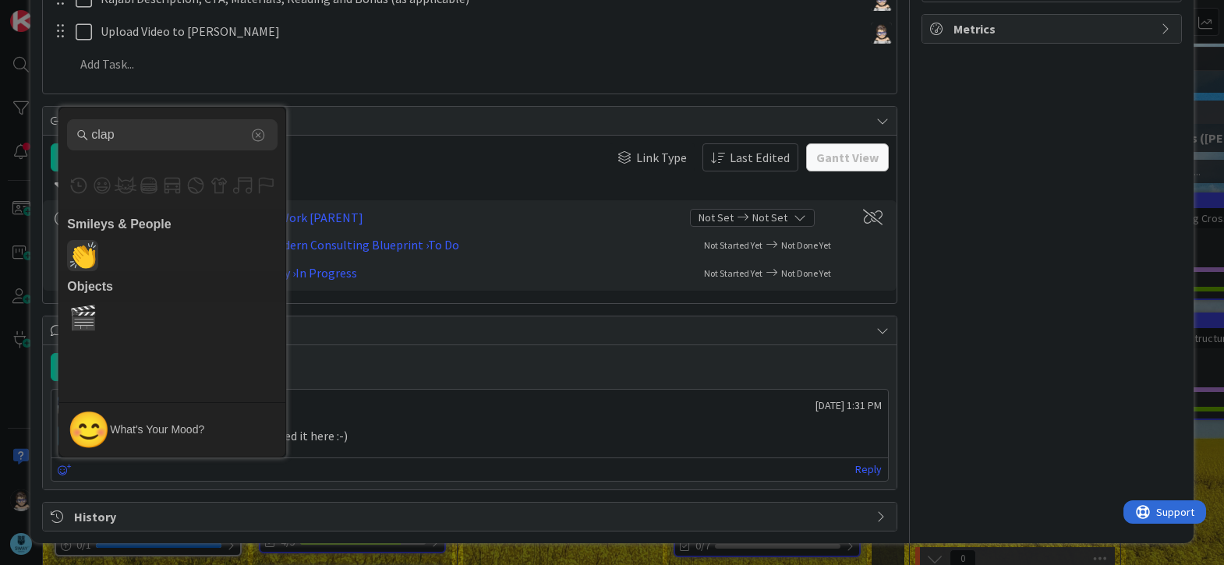
type input "clap"
click at [87, 261] on span "👏" at bounding box center [83, 255] width 37 height 31
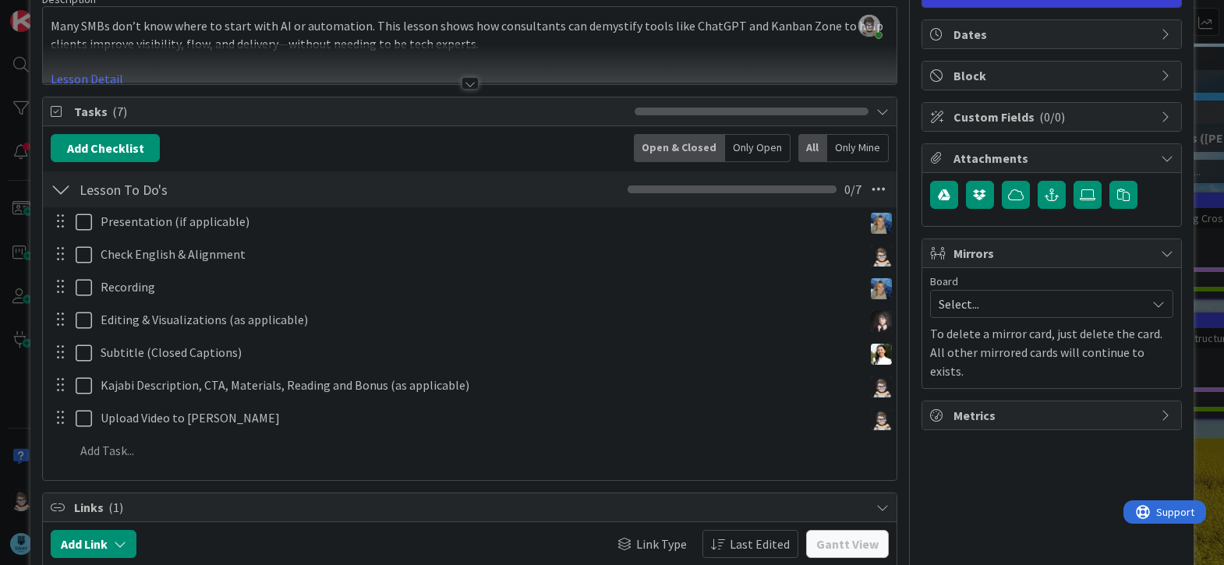
scroll to position [0, 0]
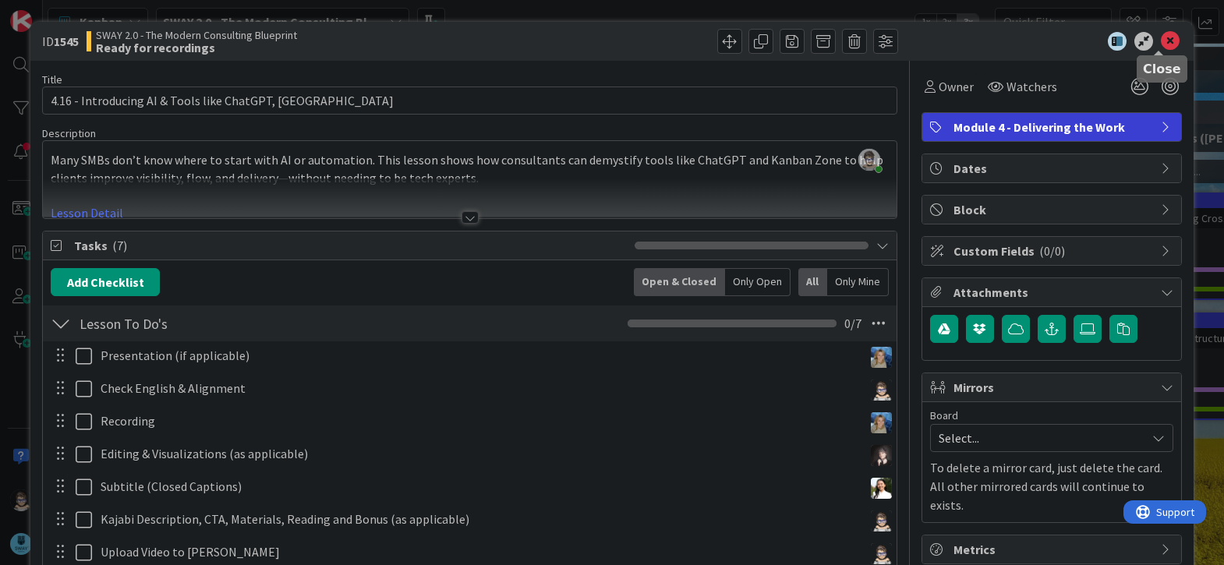
click at [1161, 39] on icon at bounding box center [1170, 41] width 19 height 19
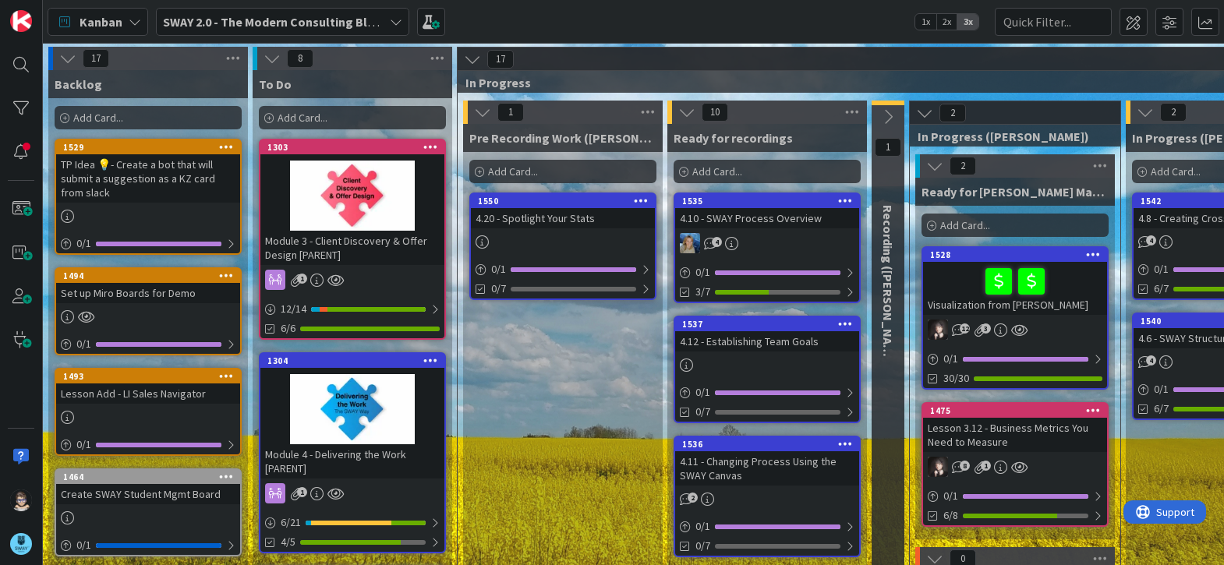
click at [4, 151] on div at bounding box center [21, 282] width 43 height 565
click at [9, 152] on div at bounding box center [20, 151] width 31 height 31
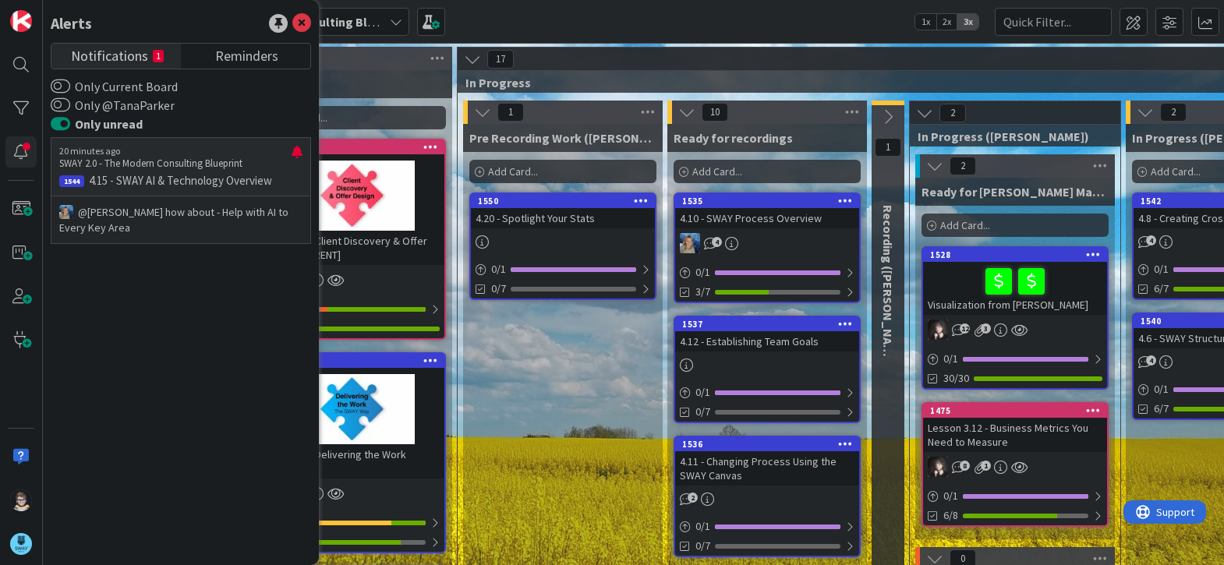
click at [172, 175] on p "4.15 - SWAY AI & Technology Overview" at bounding box center [180, 181] width 243 height 14
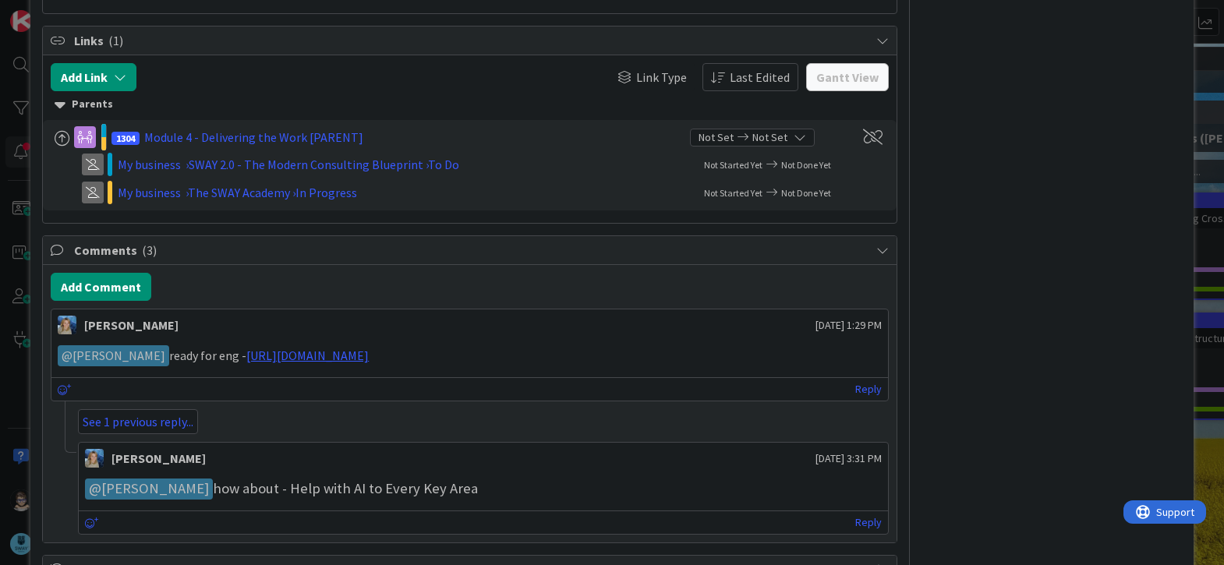
scroll to position [680, 0]
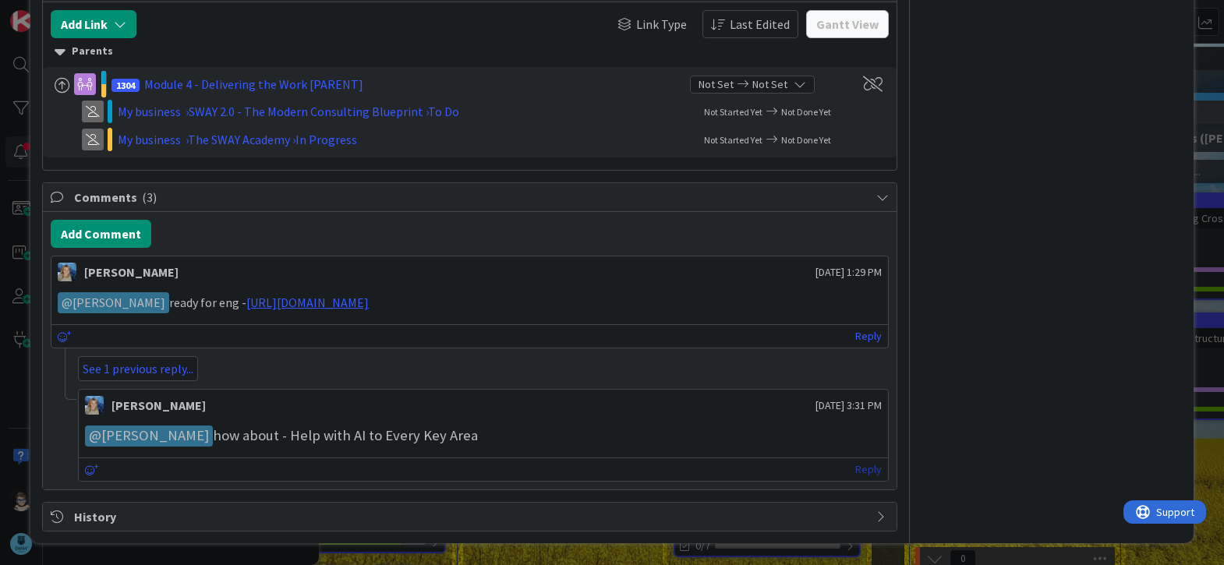
click at [861, 474] on link "Reply" at bounding box center [868, 469] width 27 height 19
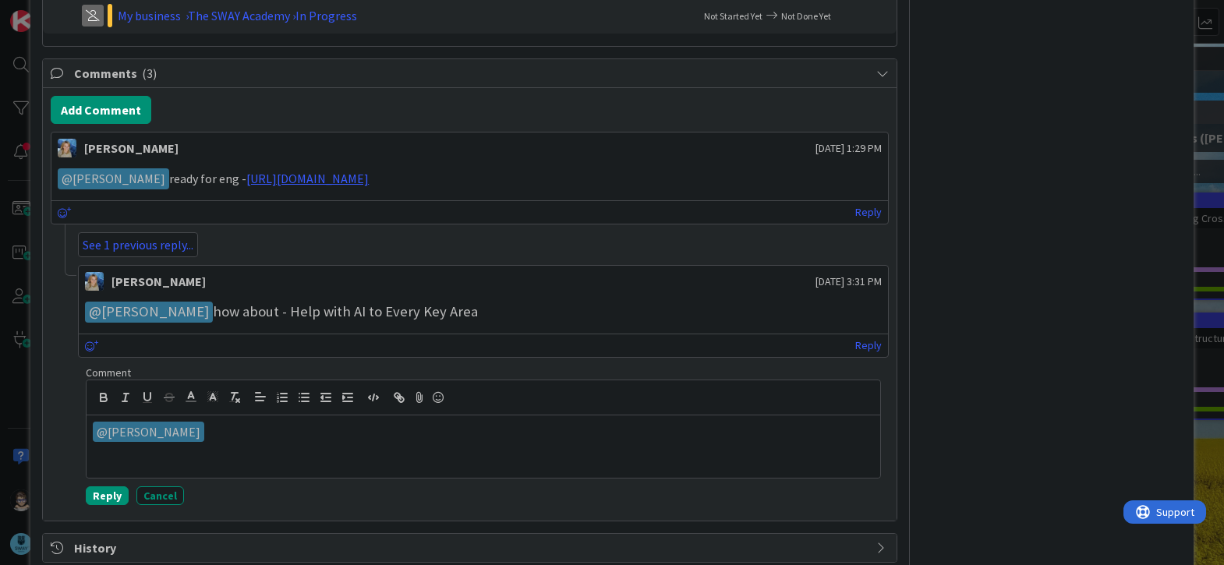
scroll to position [835, 0]
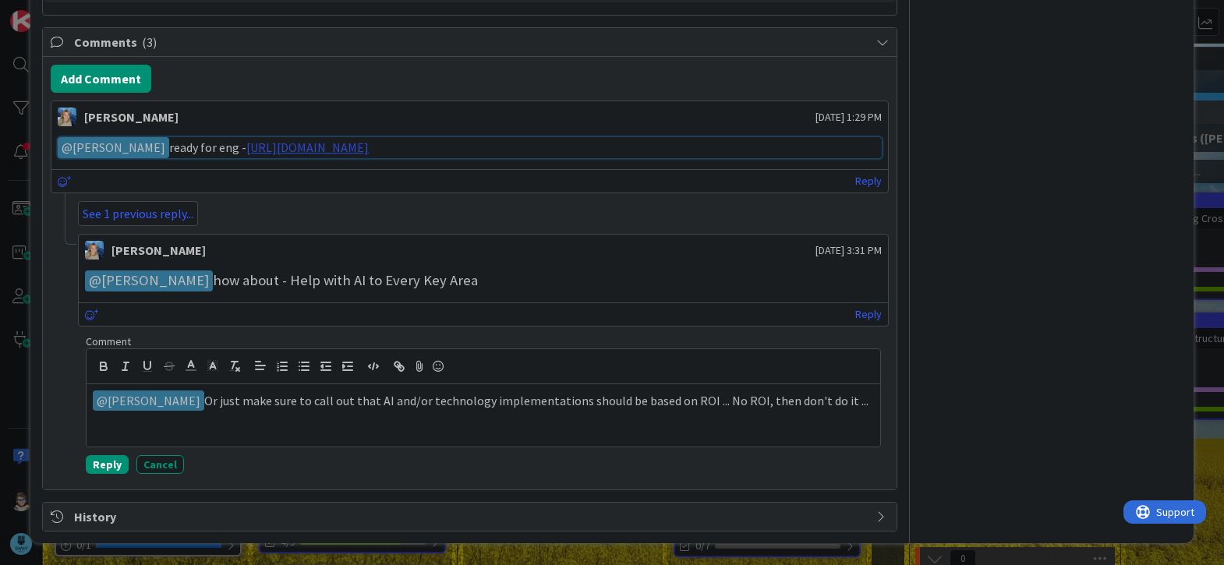
click at [369, 145] on link "https://gamma.app/docs/SWAY-AI-Technology-Overview-a5ra12a3bt14kx2" at bounding box center [307, 148] width 122 height 16
click at [842, 402] on p "﻿ @ Marina Alex ﻿ Or just make sure to call out that AI and/or technology imple…" at bounding box center [483, 401] width 781 height 21
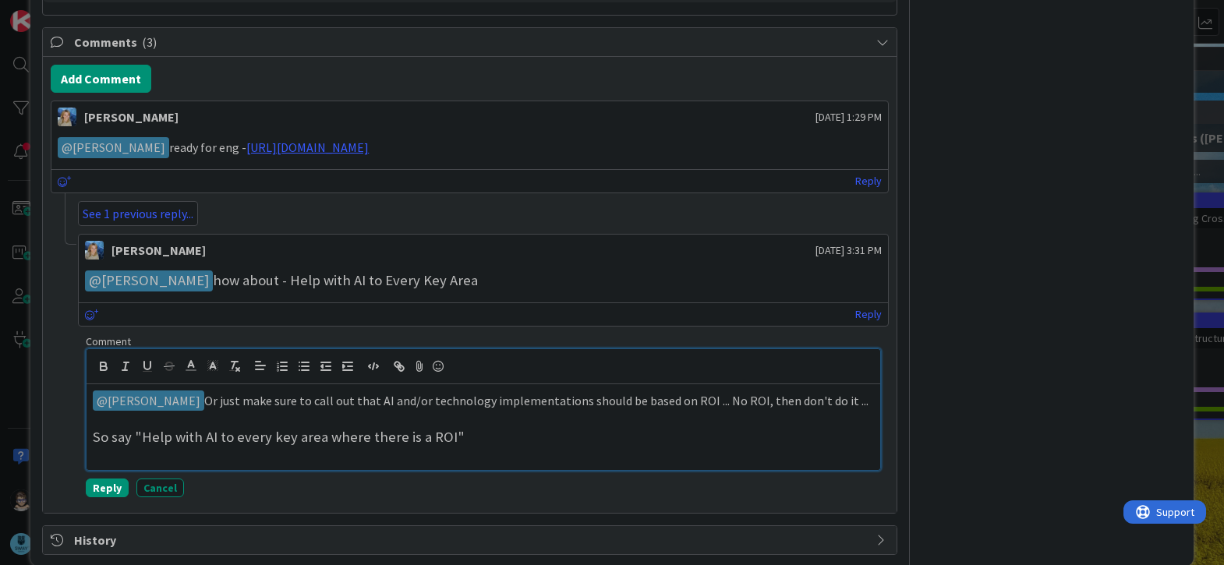
click at [147, 440] on h3 "So say "Help with AI to every key area where there is a ROI"" at bounding box center [483, 437] width 781 height 17
click at [193, 366] on line at bounding box center [191, 366] width 4 height 0
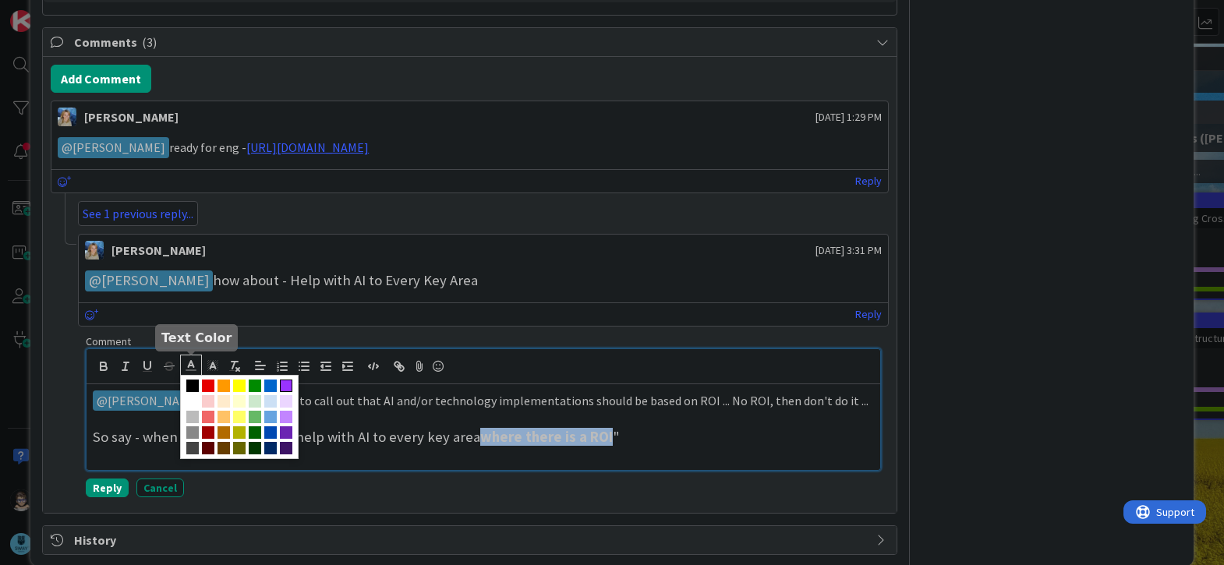
click at [288, 383] on span at bounding box center [286, 386] width 12 height 12
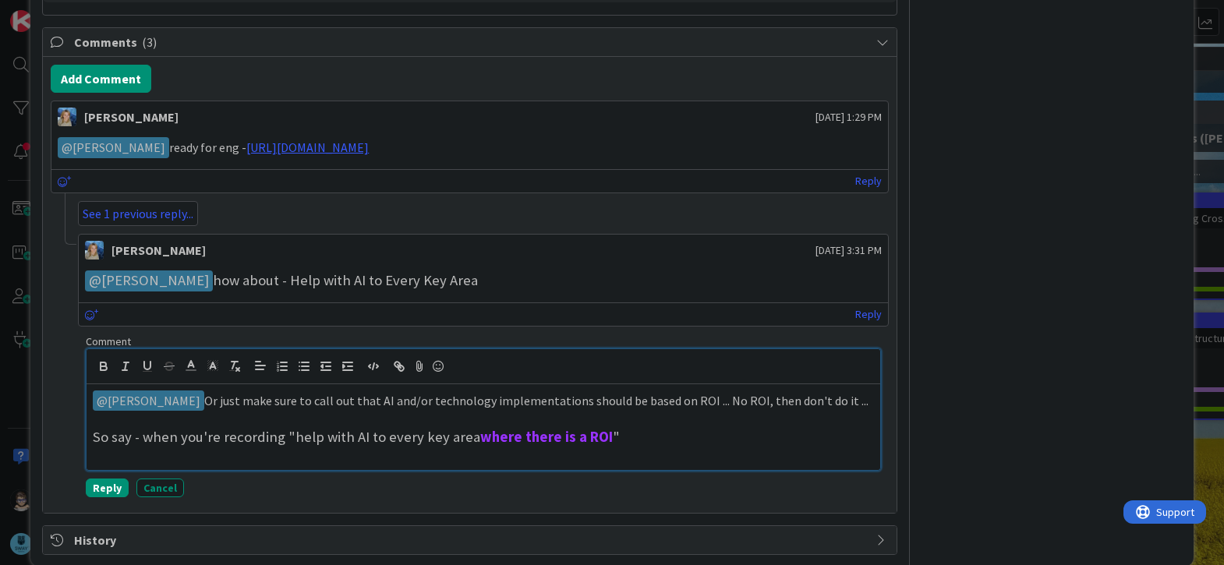
click at [634, 440] on h3 "So say - when you're recording "help with AI to every key area where there is a…" at bounding box center [483, 437] width 781 height 17
click at [112, 490] on button "Reply" at bounding box center [107, 488] width 43 height 19
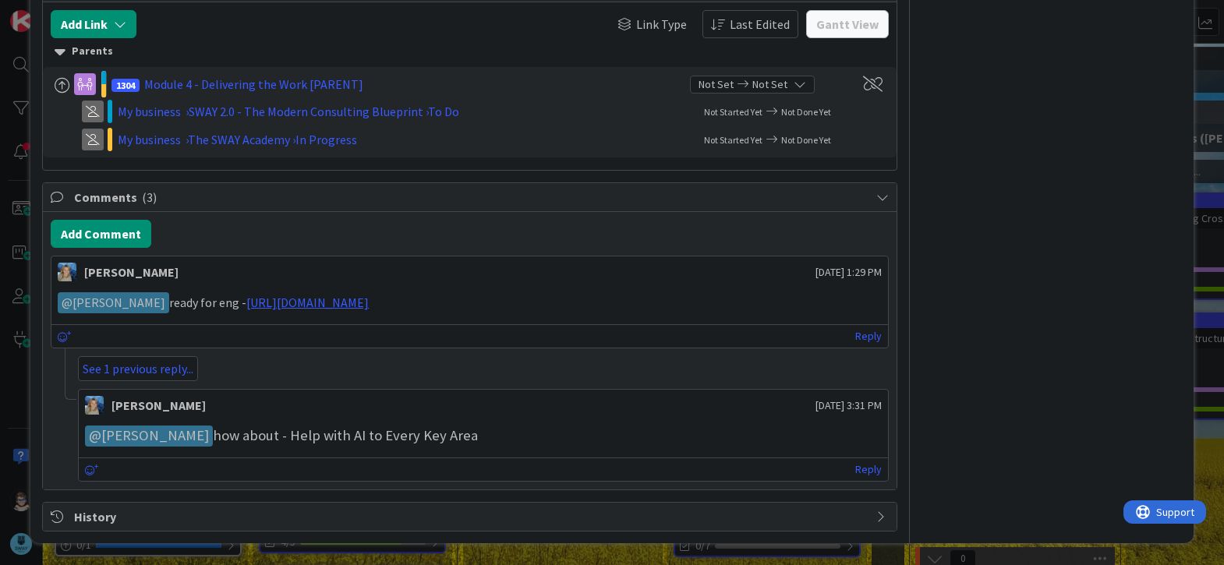
scroll to position [715, 0]
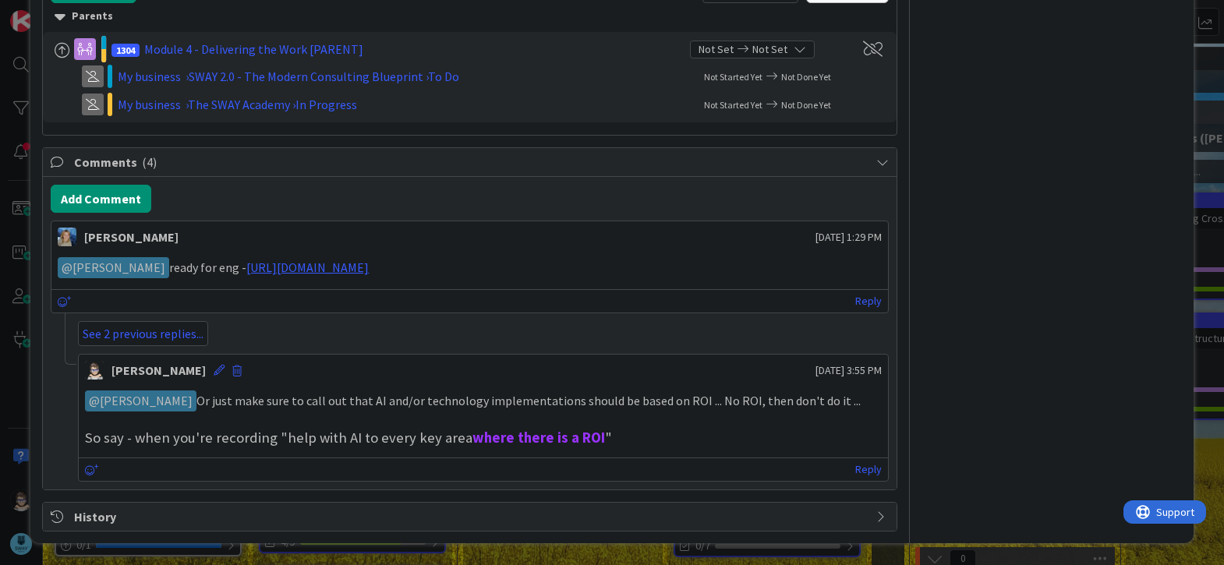
click at [730, 442] on h3 "So say - when you're recording "help with AI to every key area where there is a…" at bounding box center [483, 438] width 797 height 17
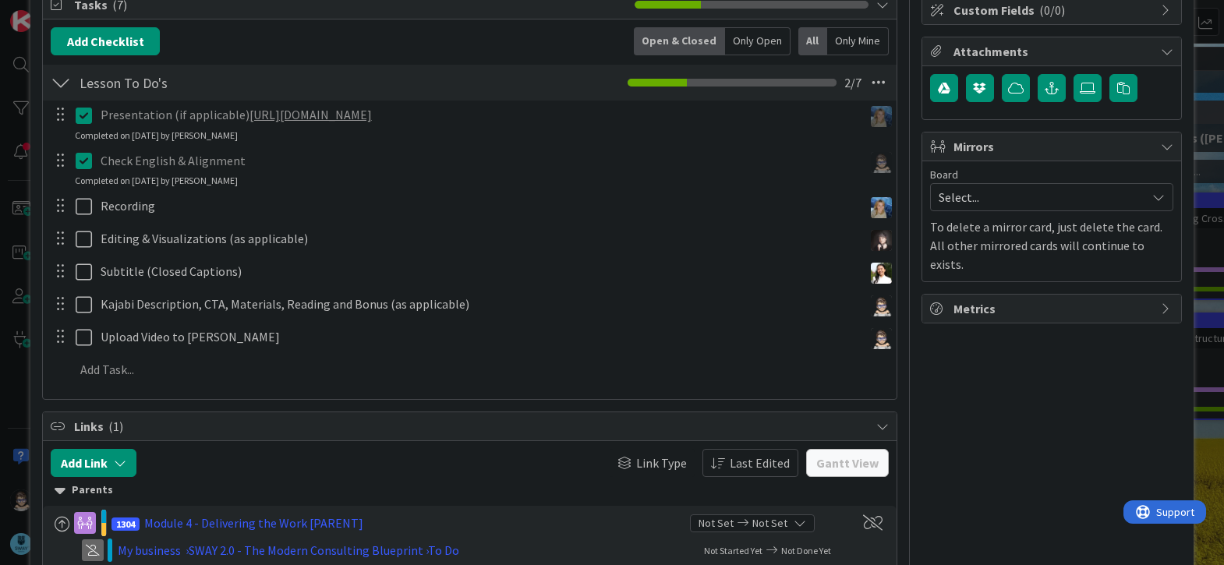
scroll to position [0, 0]
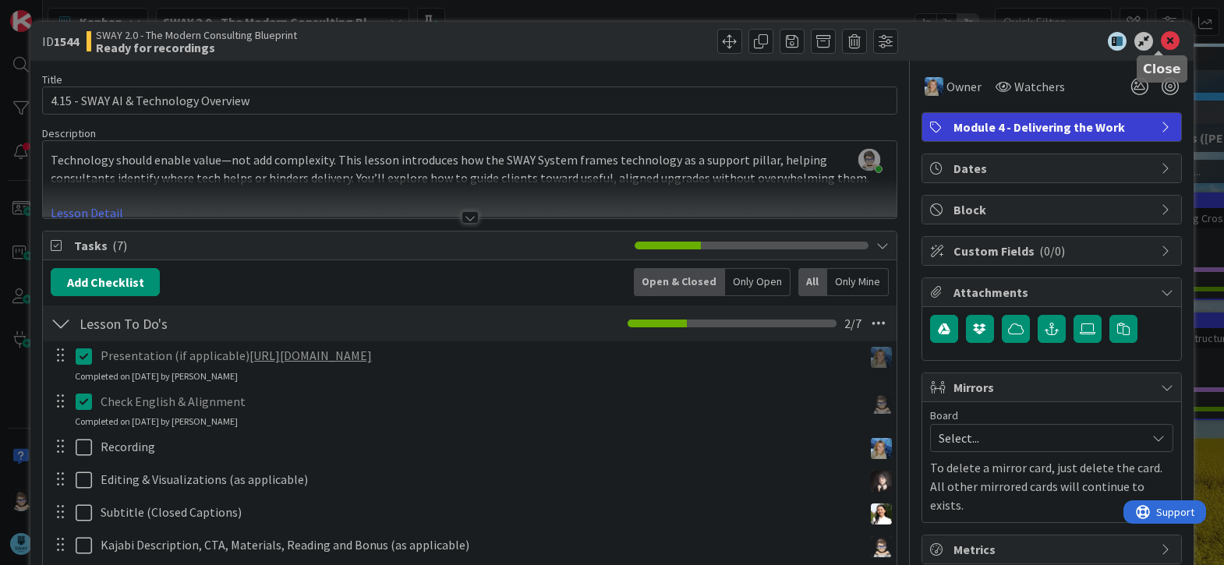
click at [1161, 39] on icon at bounding box center [1170, 41] width 19 height 19
